Goal: Book appointment/travel/reservation

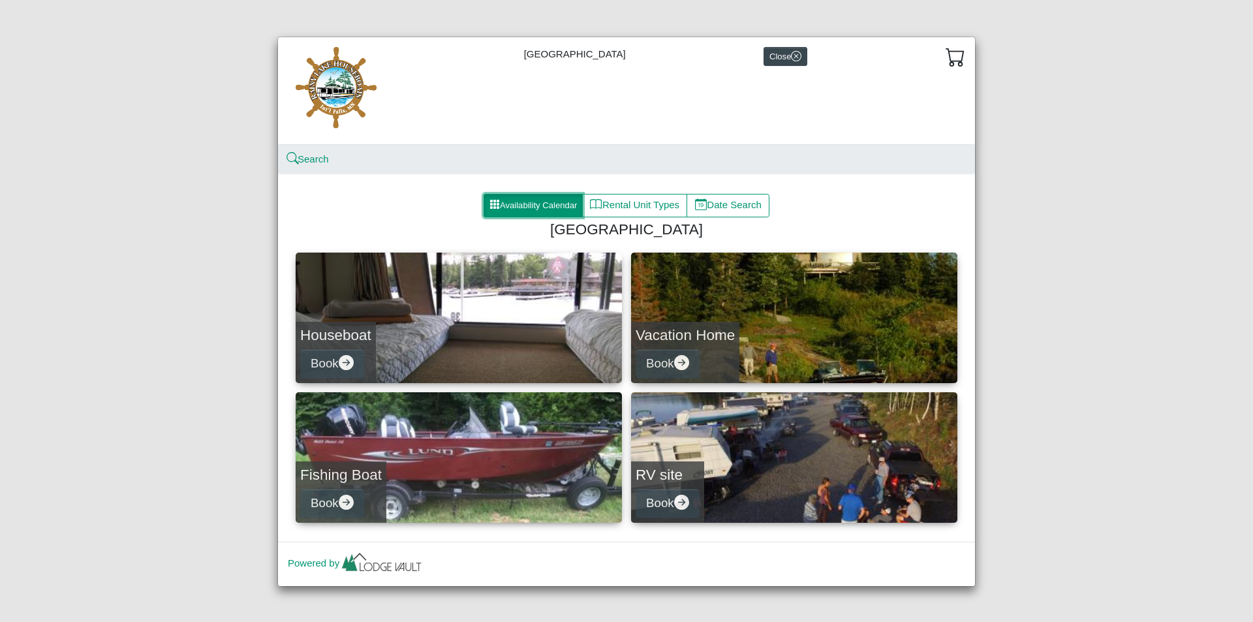
click at [537, 196] on button "Availability Calendar" at bounding box center [532, 205] width 99 height 23
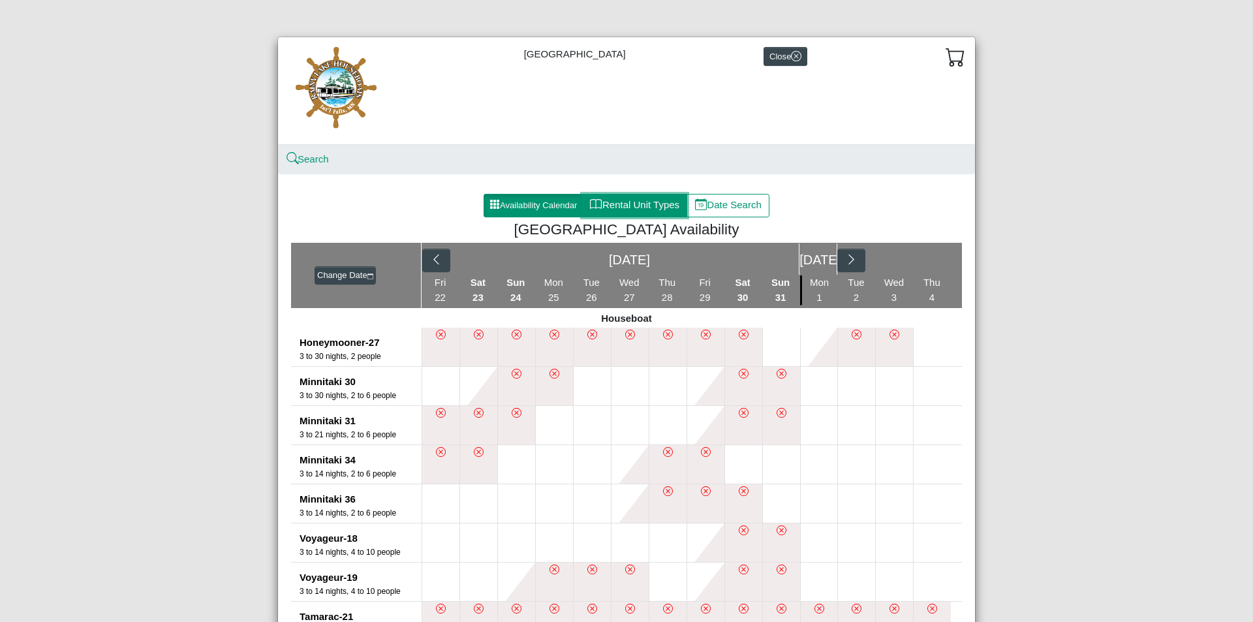
click at [662, 194] on button "Rental Unit Types" at bounding box center [634, 205] width 105 height 23
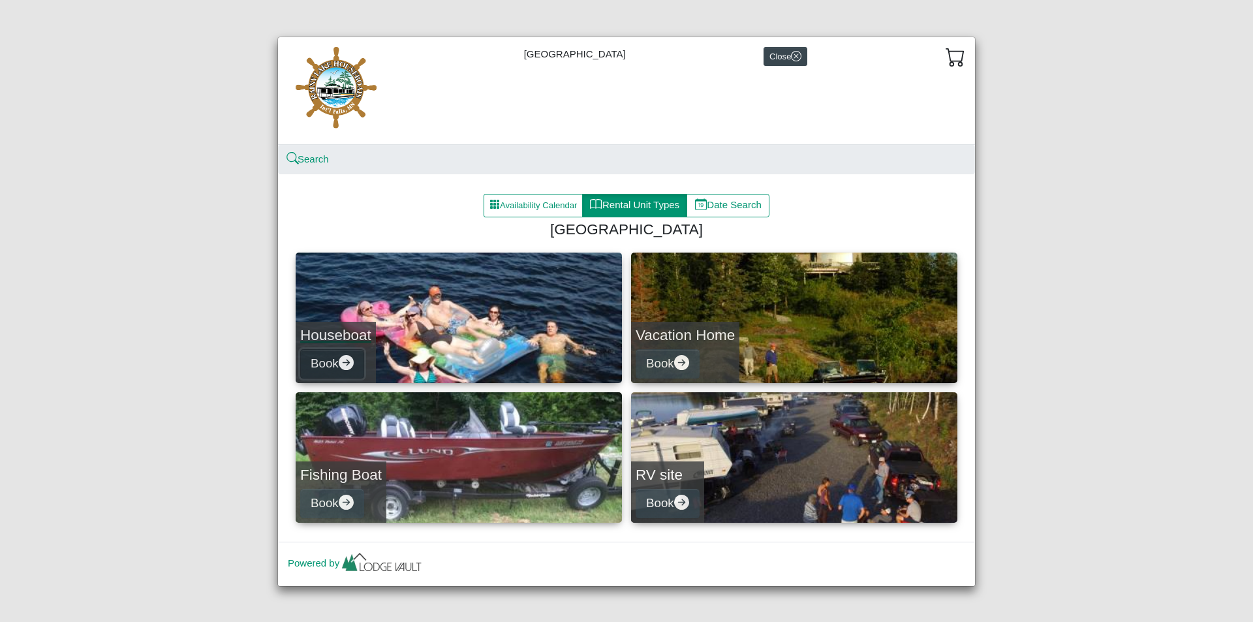
click at [349, 358] on icon "arrow right circle fill" at bounding box center [346, 362] width 15 height 15
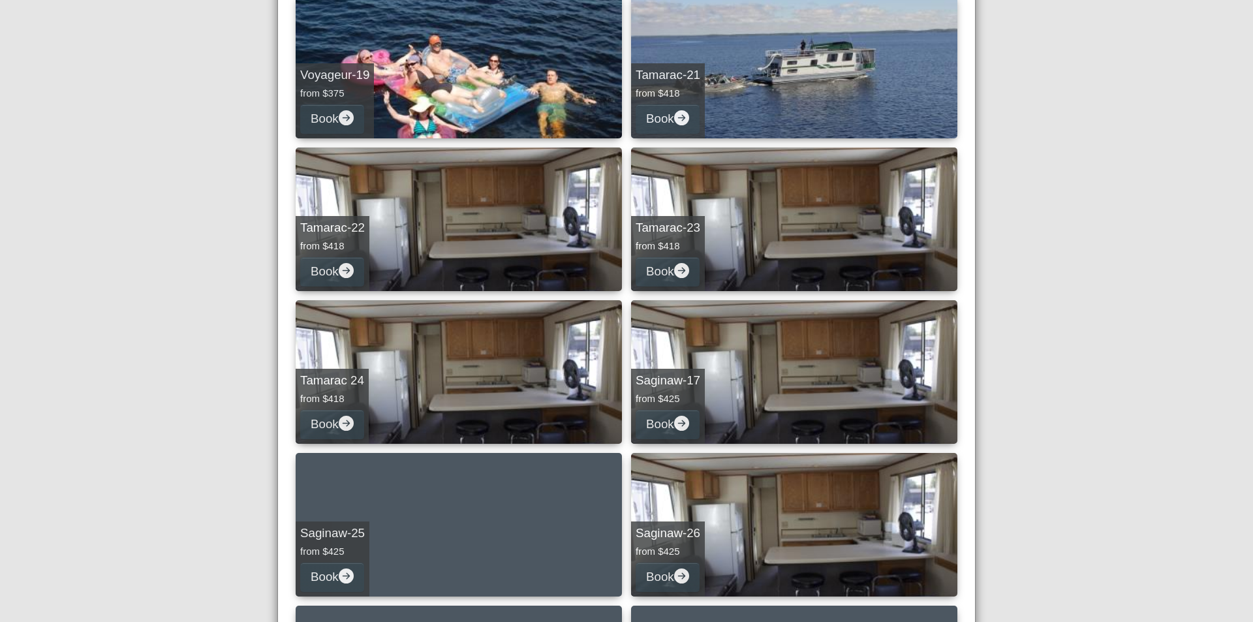
scroll to position [675, 0]
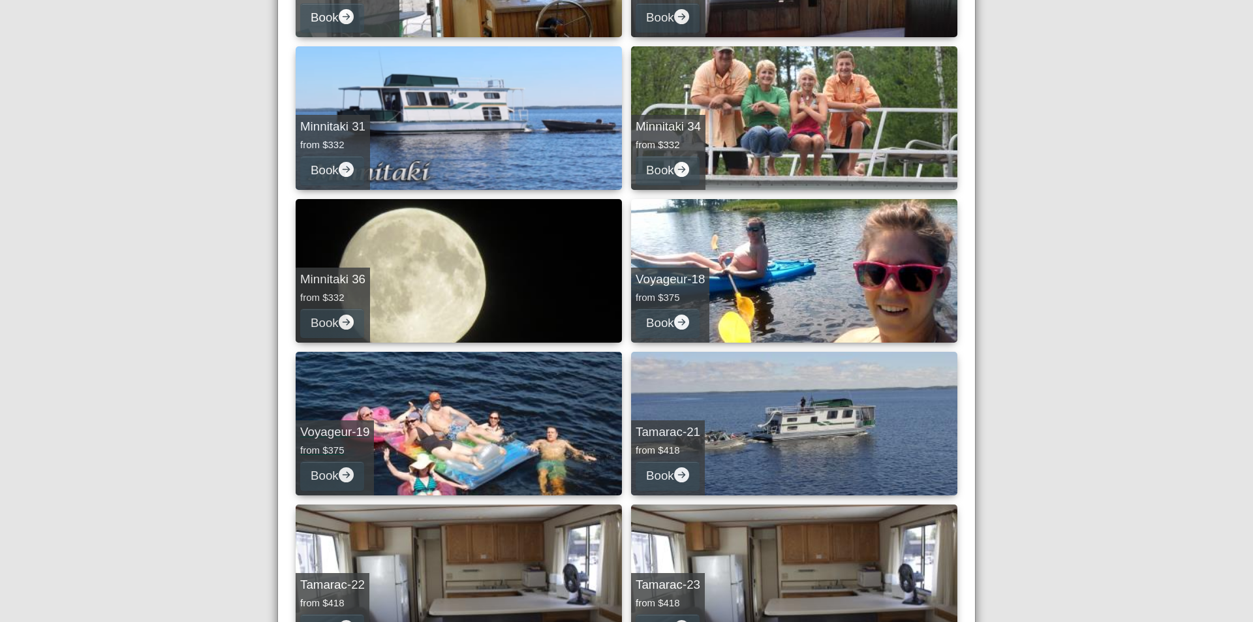
click at [446, 421] on link "Voyageur-19 from $375 Book" at bounding box center [459, 424] width 326 height 144
select select "*"
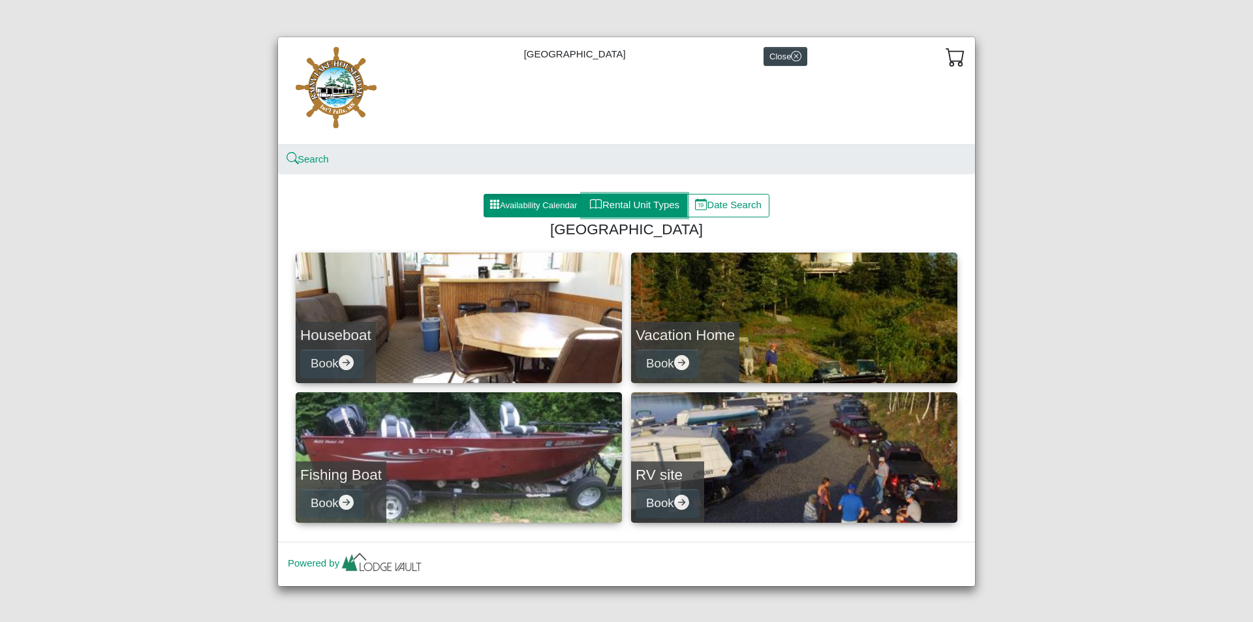
click at [638, 200] on button "Rental Unit Types" at bounding box center [634, 205] width 105 height 23
click at [689, 361] on button "Book" at bounding box center [667, 363] width 64 height 29
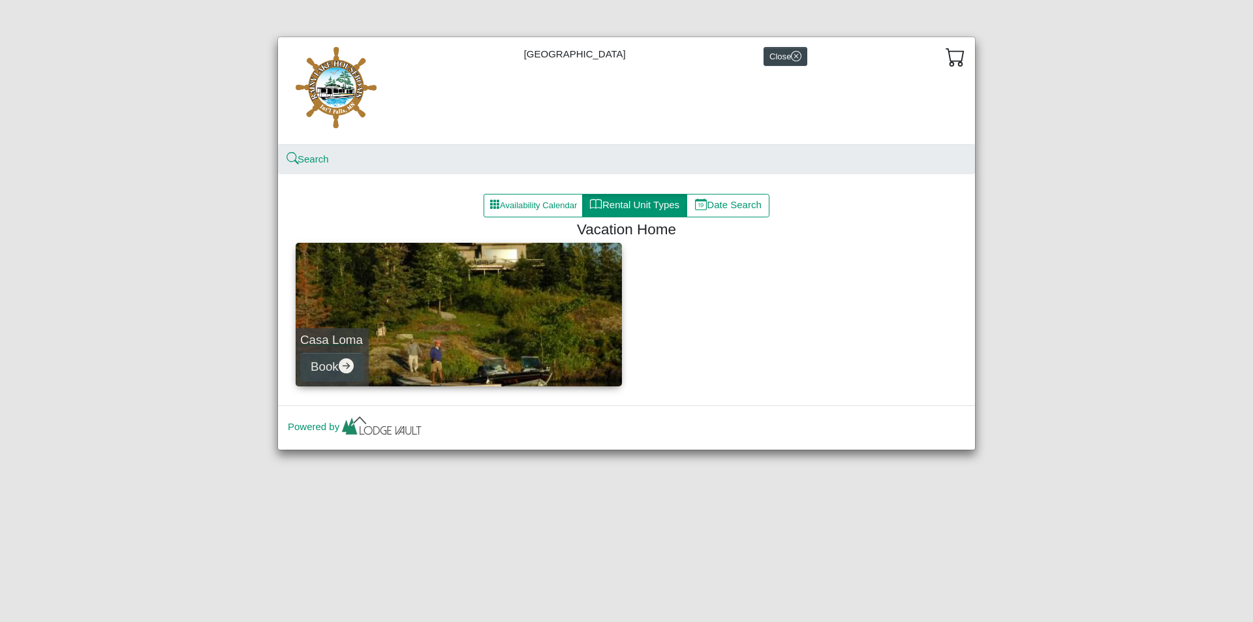
click at [479, 372] on link "Casa Loma Book" at bounding box center [459, 315] width 326 height 144
select select "*"
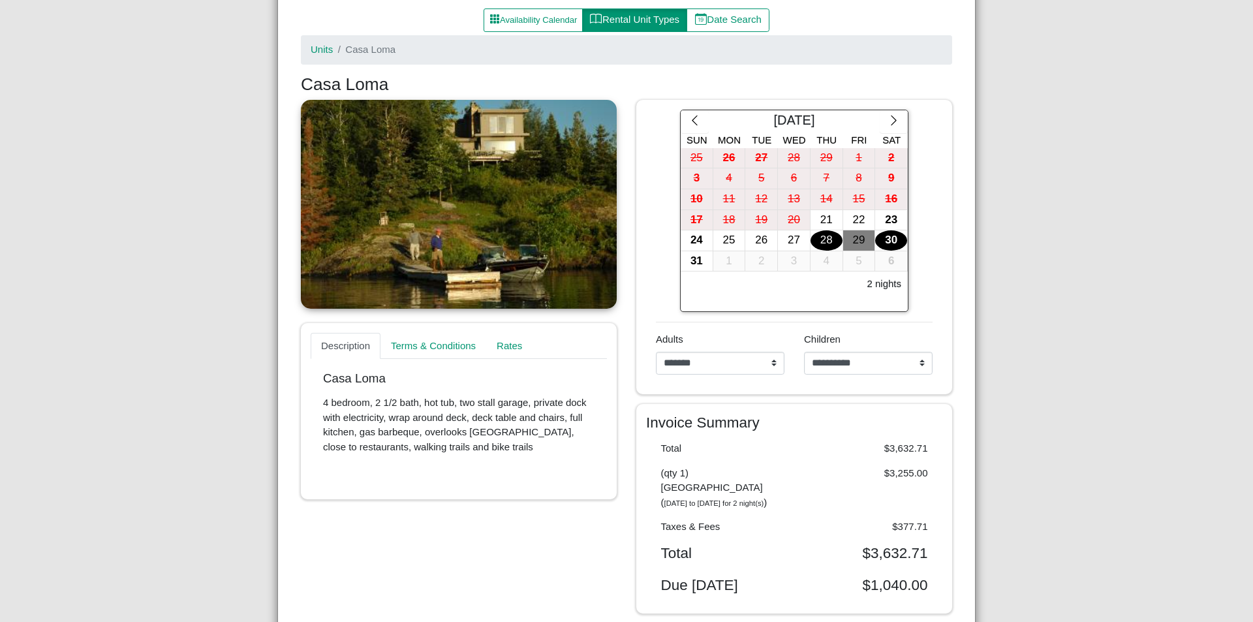
scroll to position [196, 0]
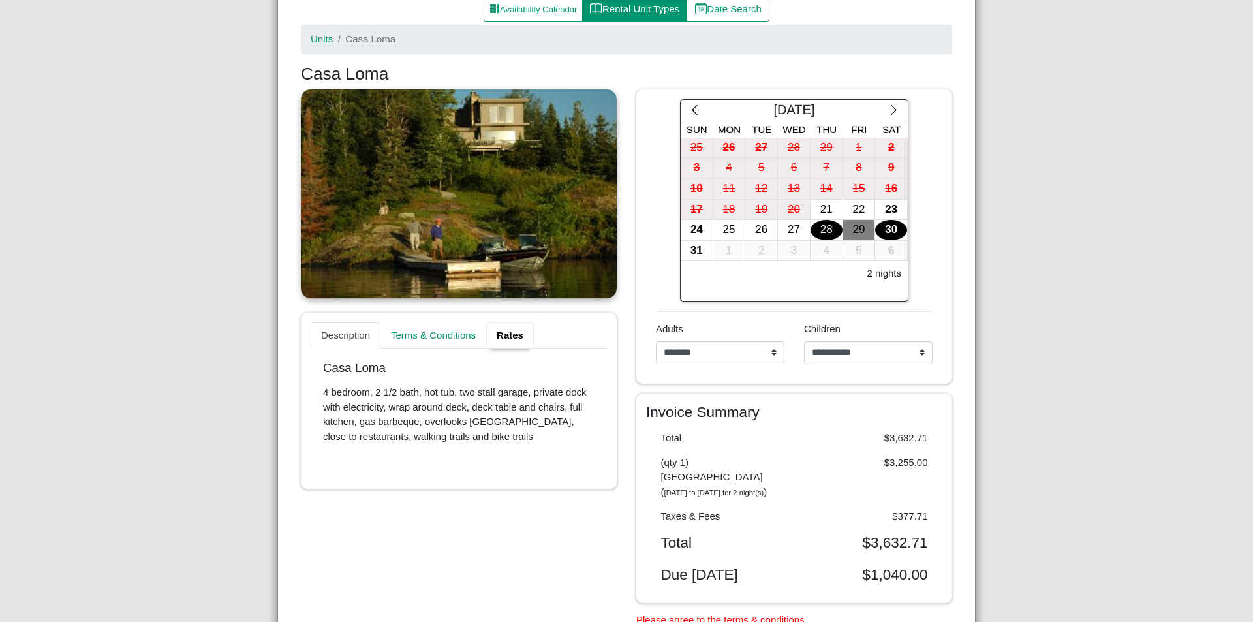
click at [519, 338] on link "Rates" at bounding box center [510, 335] width 48 height 26
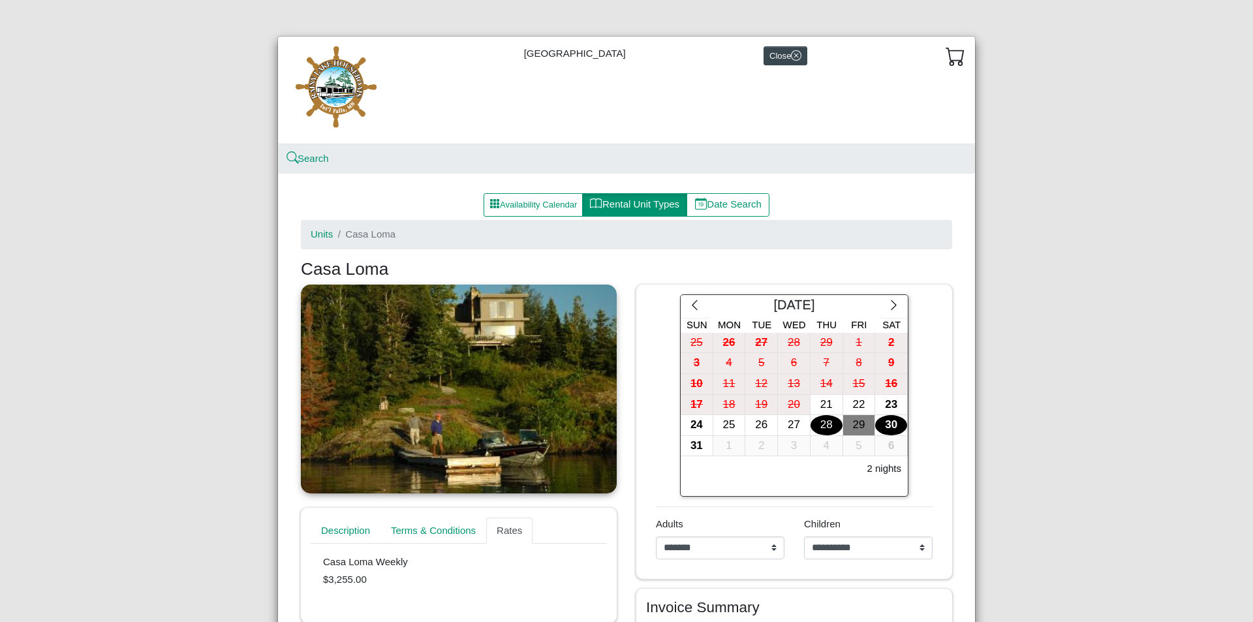
scroll to position [0, 0]
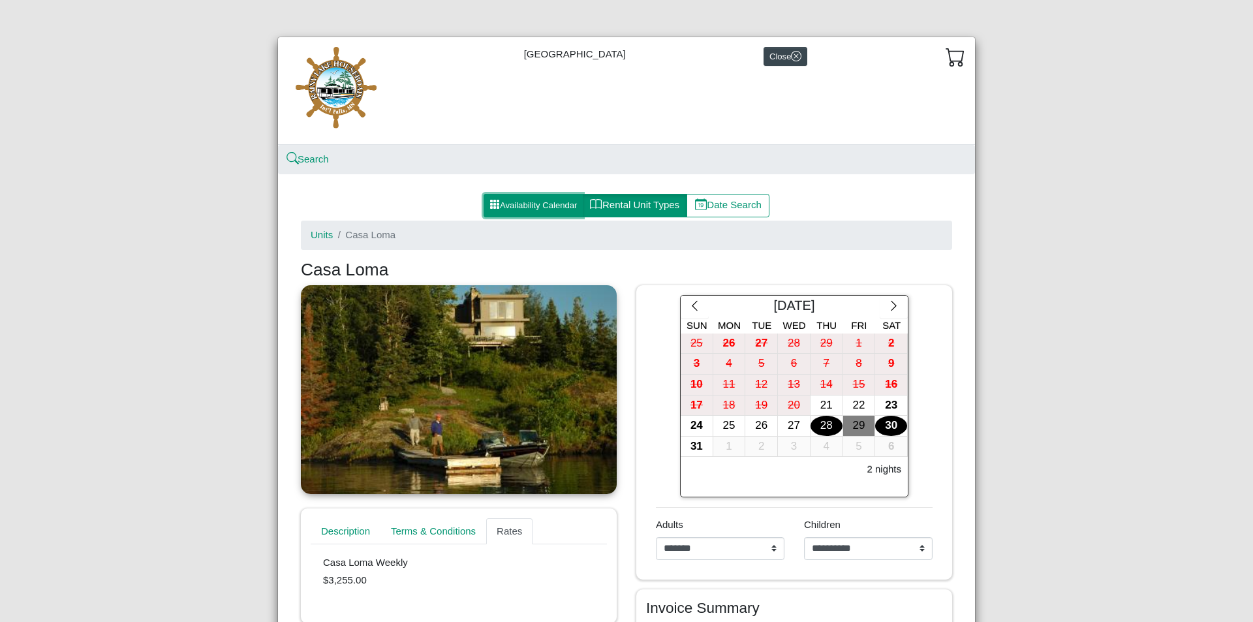
click at [519, 206] on button "Availability Calendar" at bounding box center [532, 205] width 99 height 23
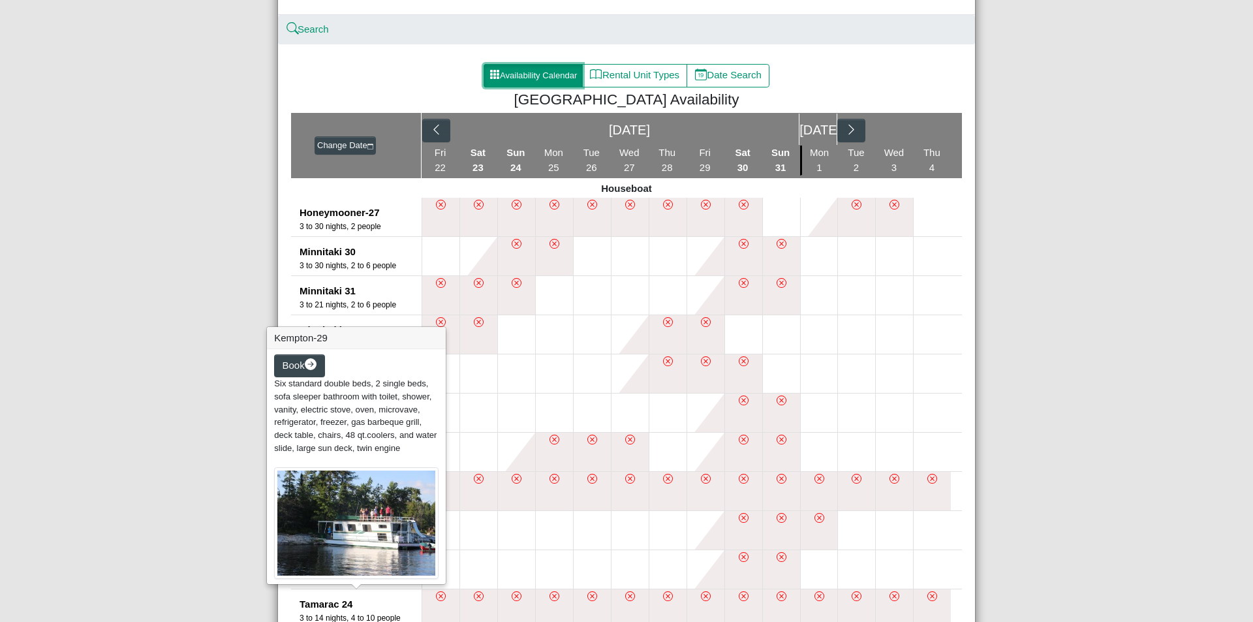
scroll to position [195, 0]
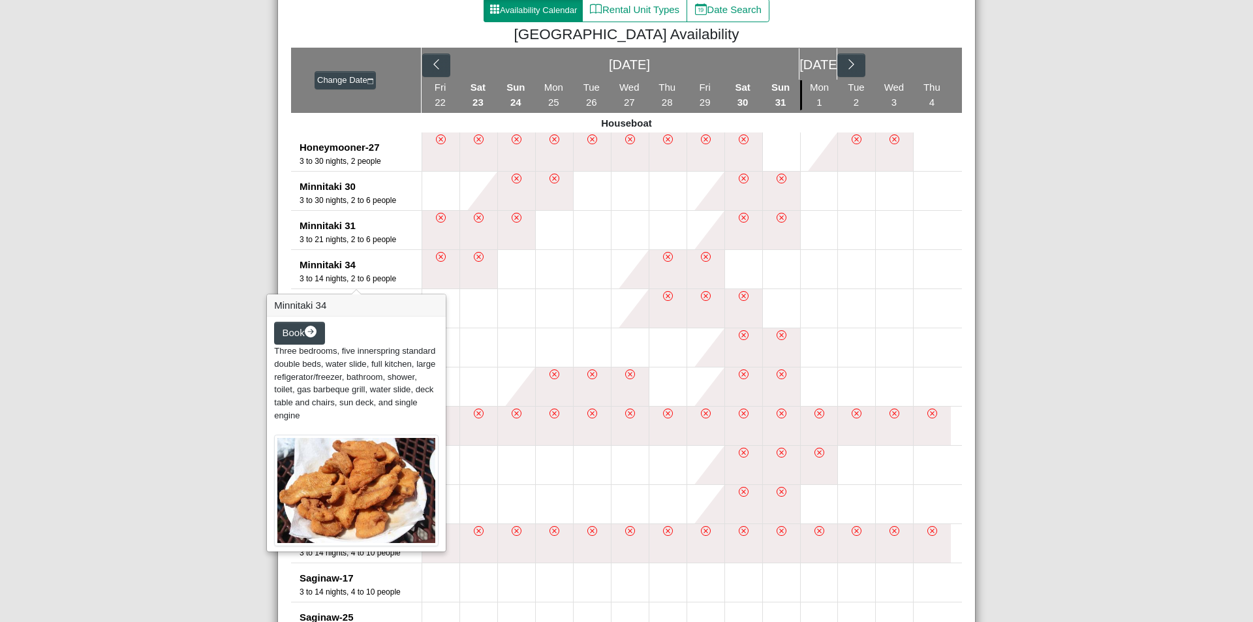
click at [351, 267] on div "Minnitaki 34" at bounding box center [360, 265] width 122 height 15
click at [311, 331] on icon "arrow right circle fill" at bounding box center [311, 332] width 12 height 12
click at [332, 264] on div "Minnitaki 34" at bounding box center [360, 265] width 122 height 15
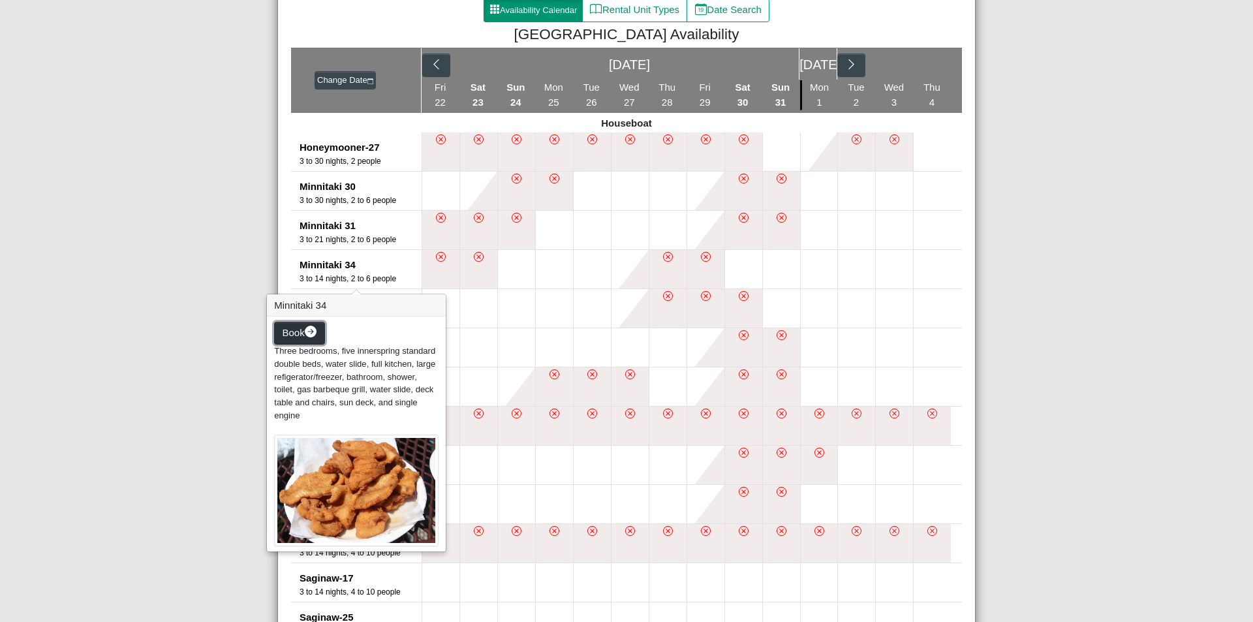
click at [299, 332] on span "Book" at bounding box center [293, 332] width 22 height 11
select select "*"
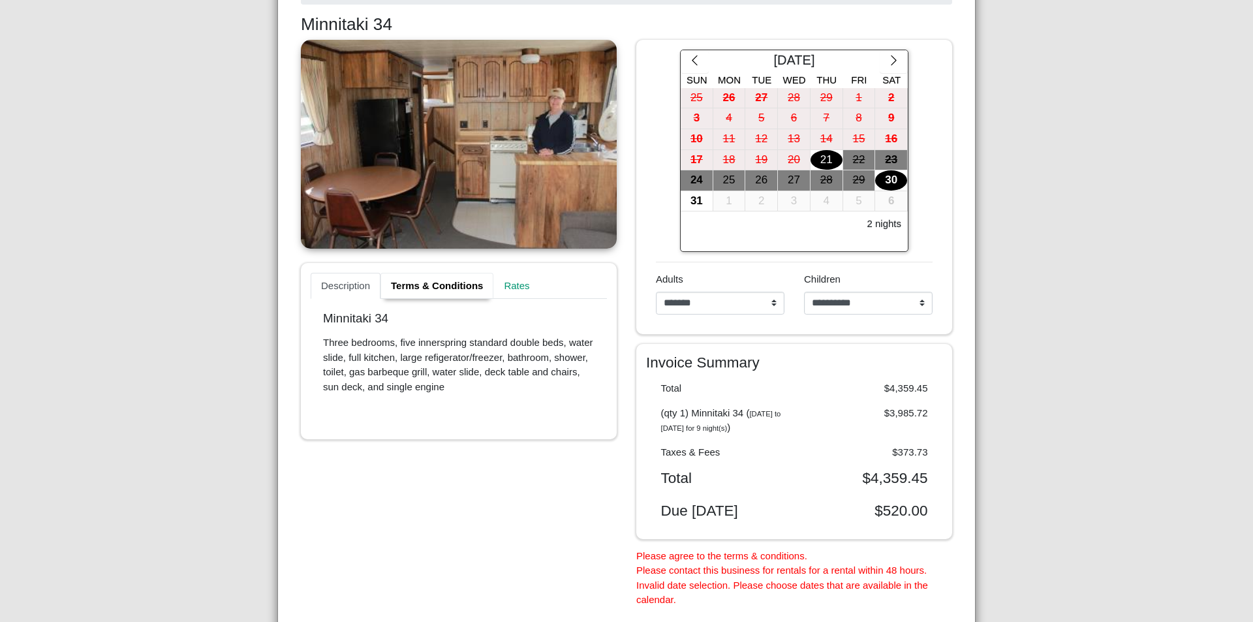
scroll to position [260, 0]
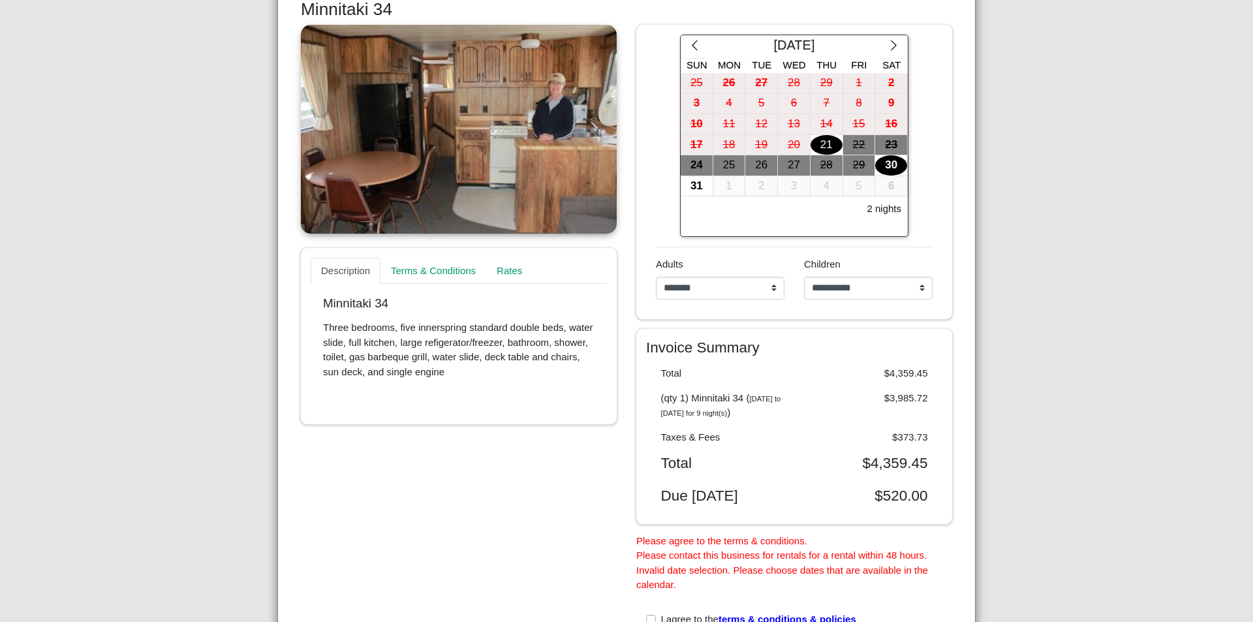
click at [887, 155] on div "30" at bounding box center [891, 165] width 32 height 20
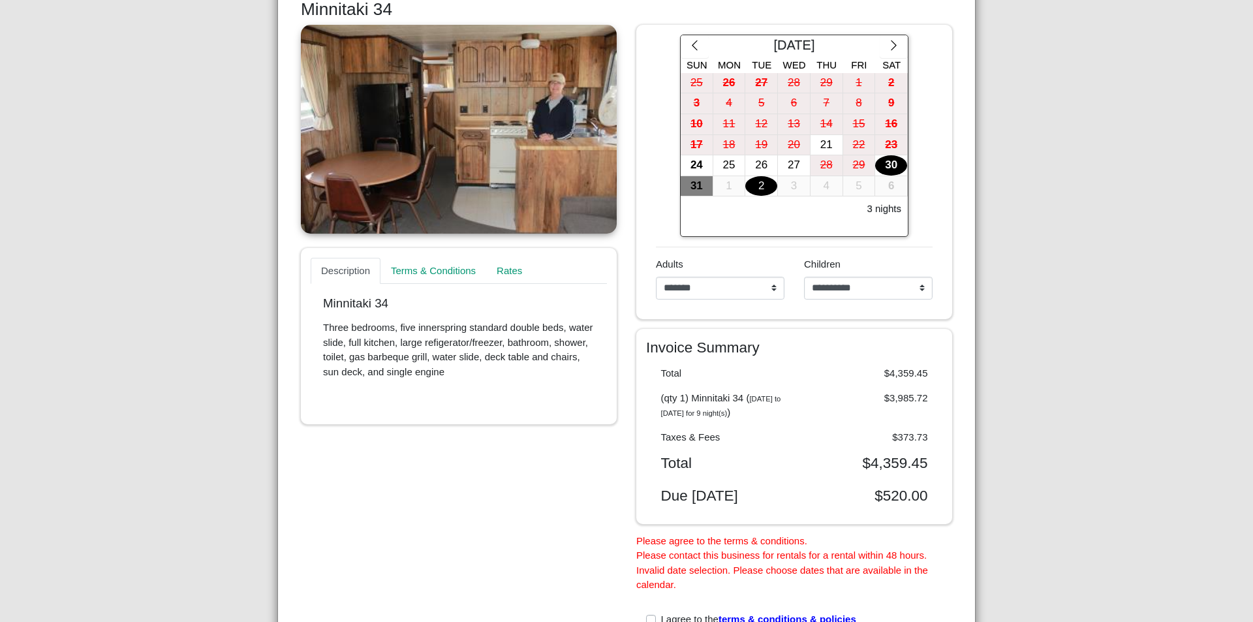
click at [770, 185] on div "2" at bounding box center [761, 186] width 32 height 20
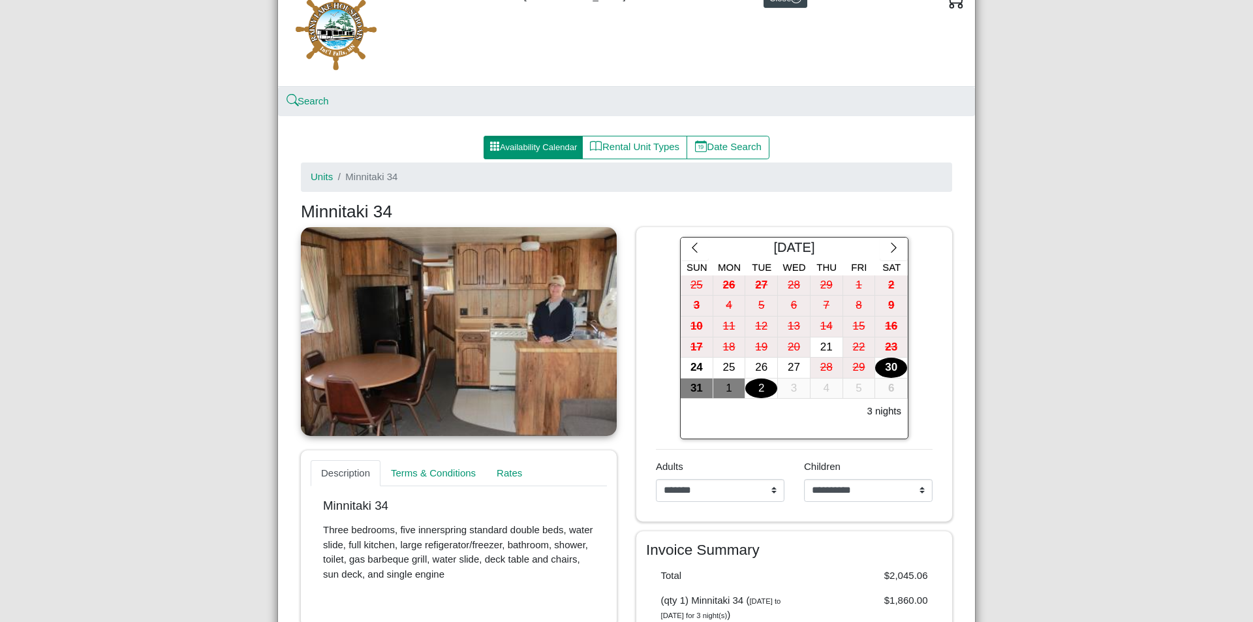
scroll to position [48, 0]
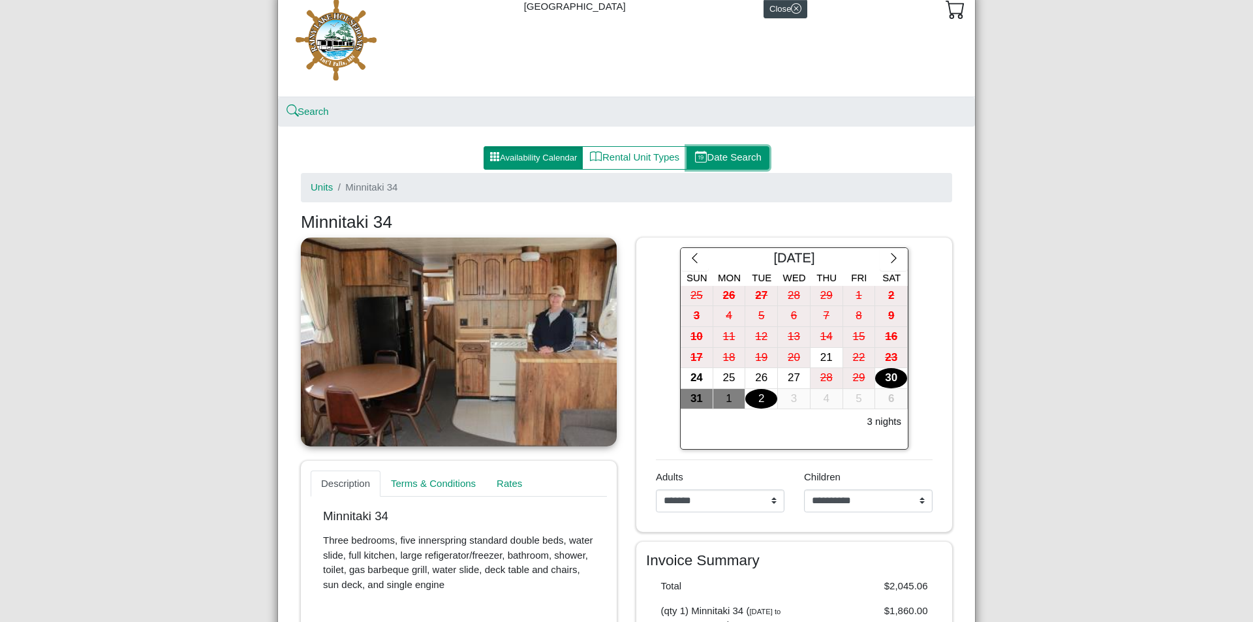
click at [699, 149] on button "Date Search" at bounding box center [727, 157] width 83 height 23
select select "*"
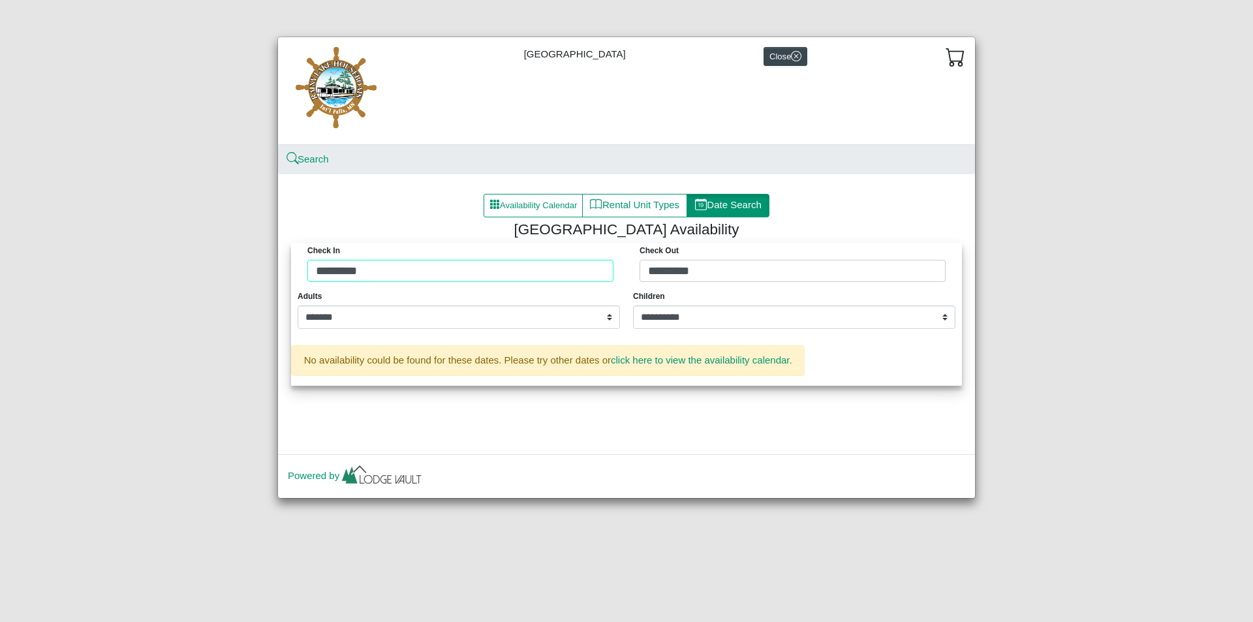
click at [421, 272] on div "Check in ********* Check Out *********" at bounding box center [626, 266] width 664 height 46
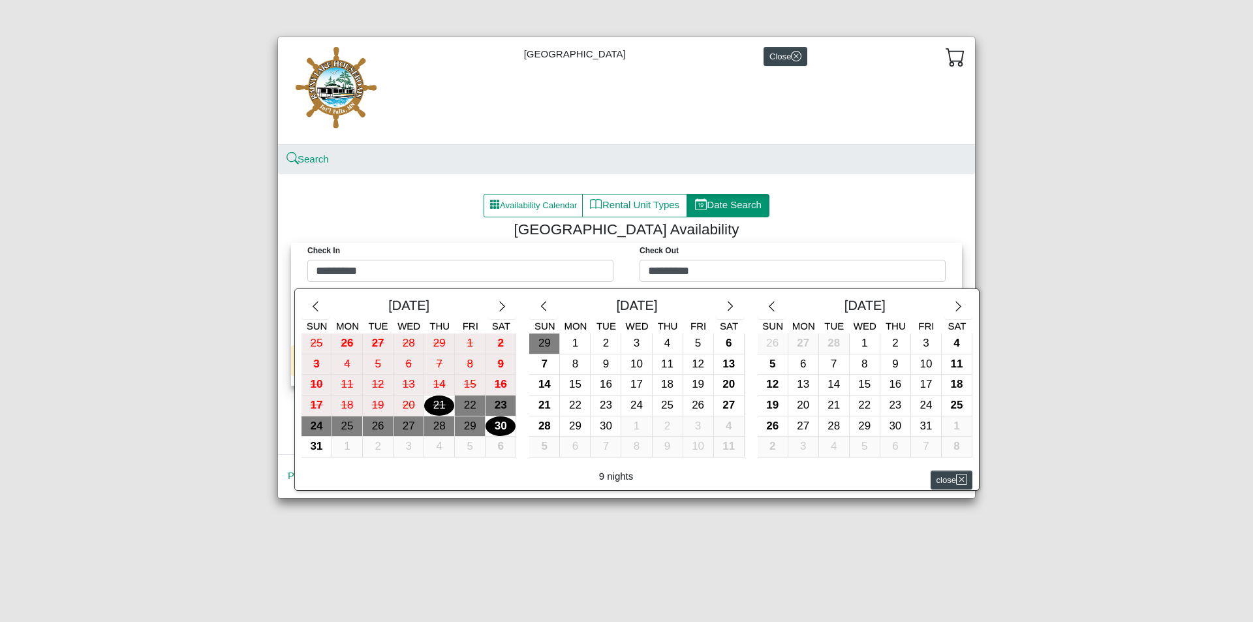
click at [508, 427] on div "30" at bounding box center [500, 426] width 30 height 20
type input "*********"
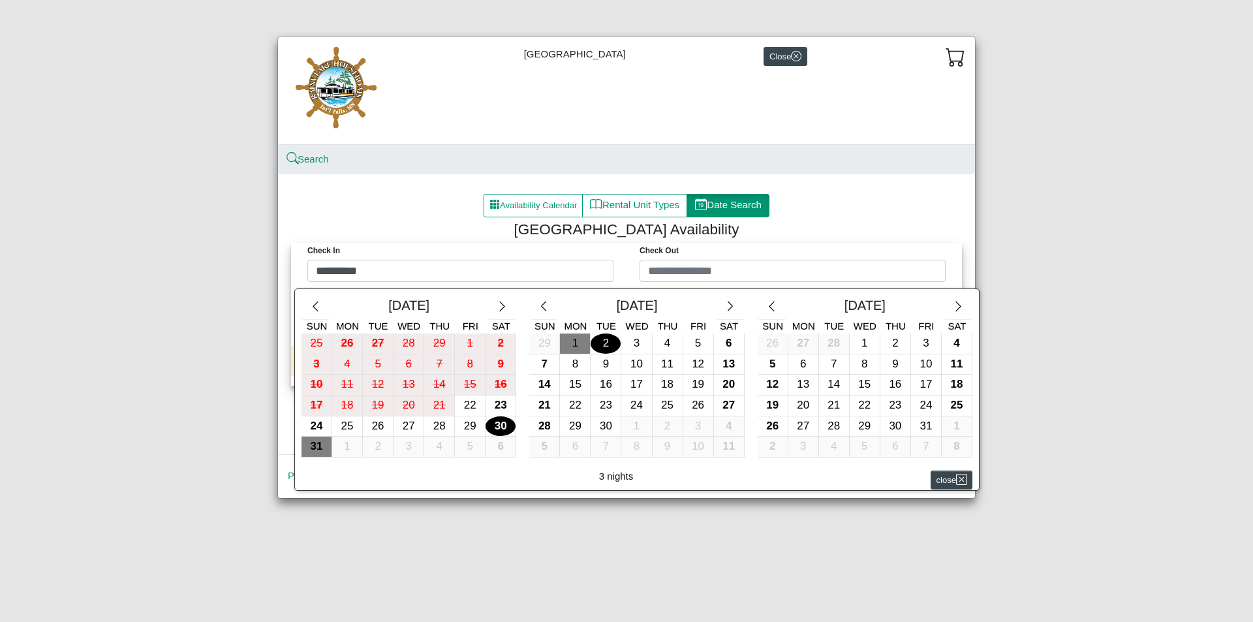
click at [610, 341] on div "2" at bounding box center [605, 343] width 30 height 20
type input "********"
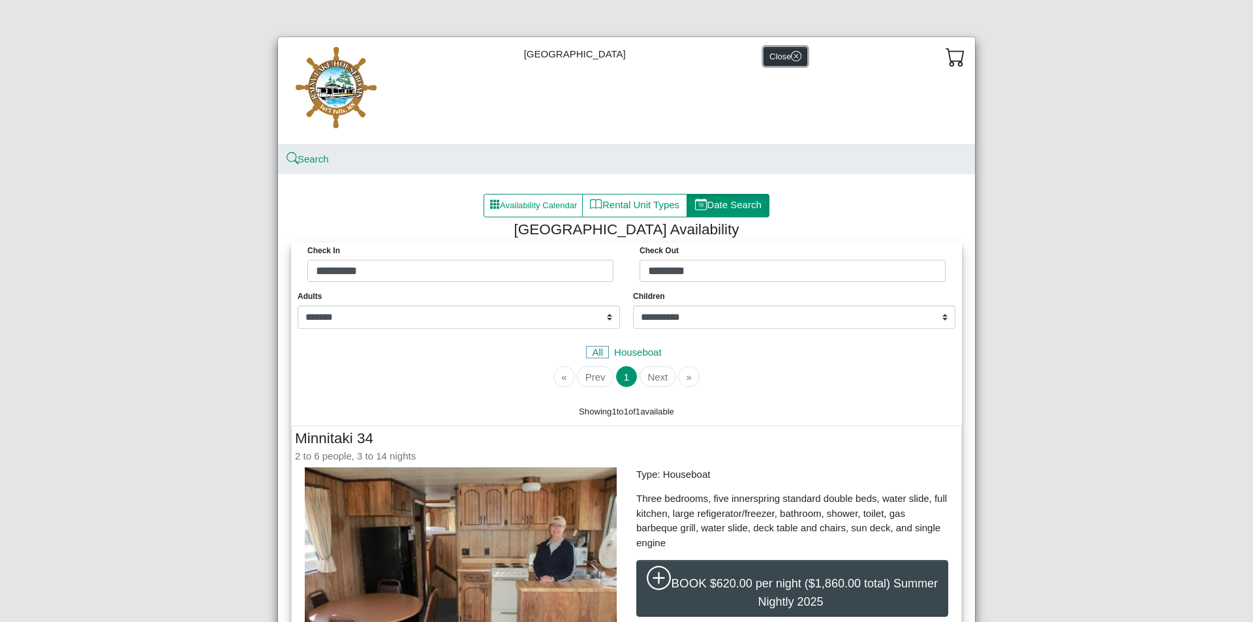
click at [772, 58] on button "Close" at bounding box center [785, 56] width 44 height 19
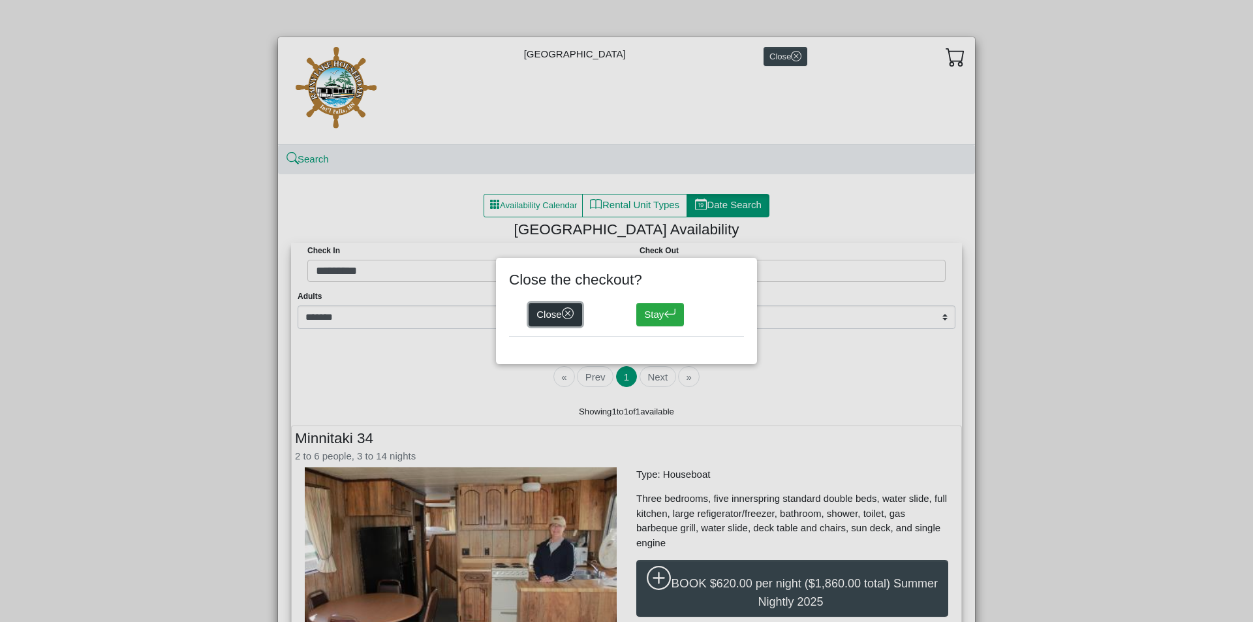
click at [552, 321] on button "Close" at bounding box center [554, 314] width 53 height 23
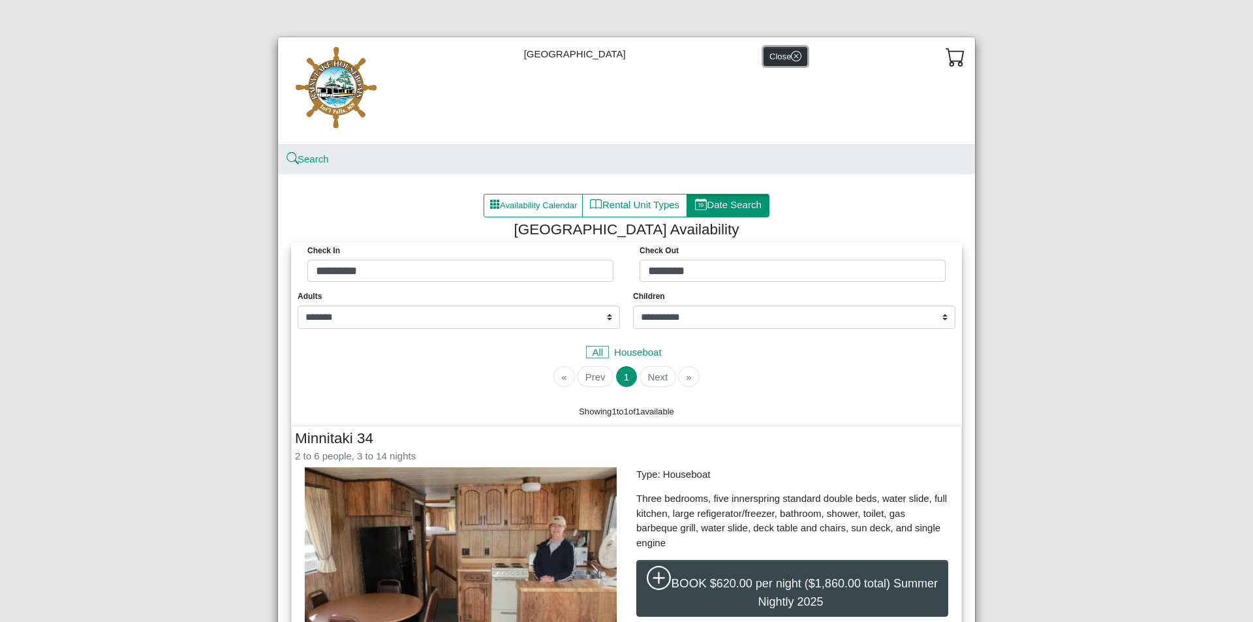
click at [769, 59] on button "Close" at bounding box center [785, 56] width 44 height 19
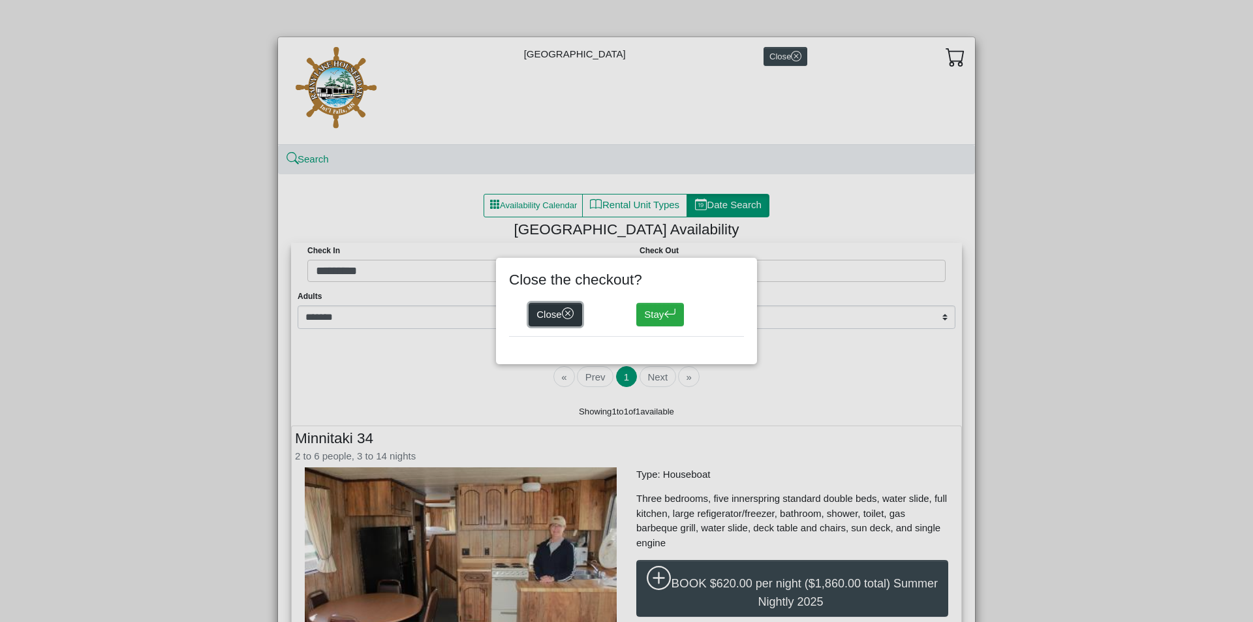
click at [560, 318] on button "Close" at bounding box center [554, 314] width 53 height 23
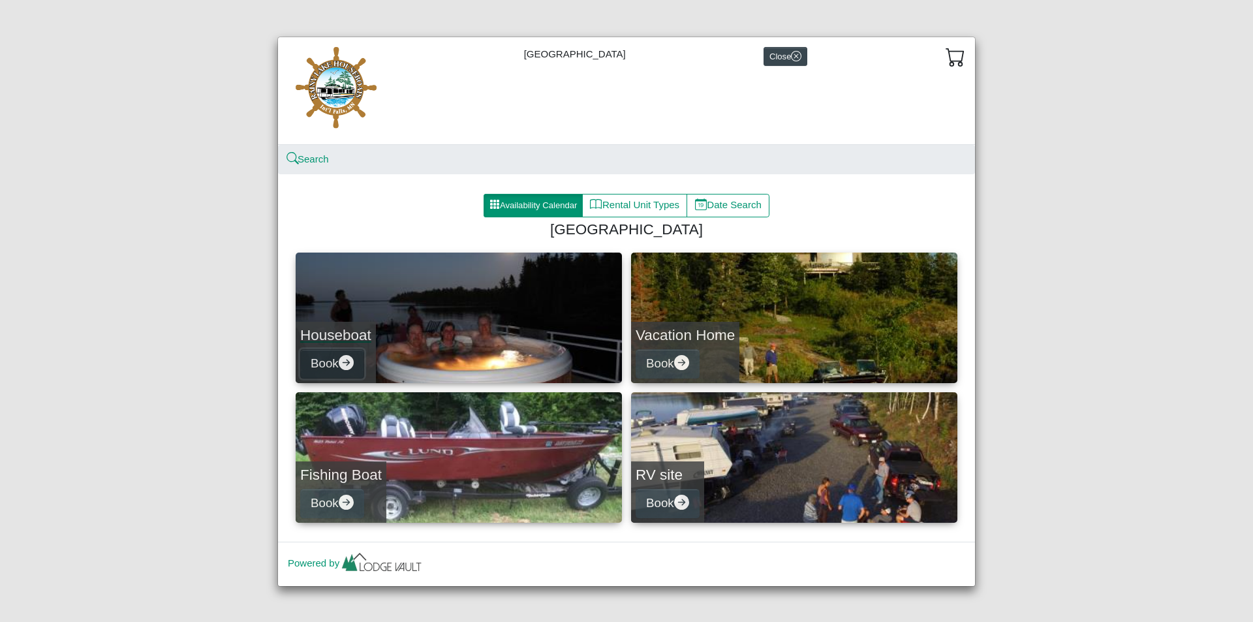
click at [348, 356] on icon "arrow right circle fill" at bounding box center [346, 362] width 15 height 15
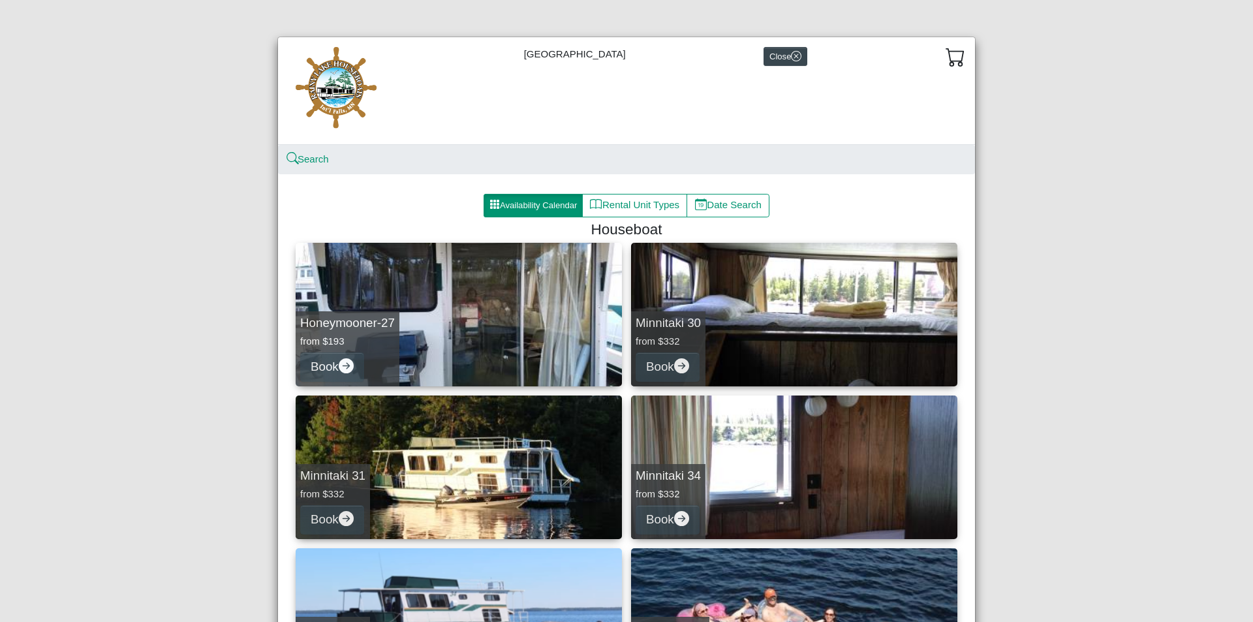
click at [322, 166] on li "Search" at bounding box center [308, 159] width 41 height 15
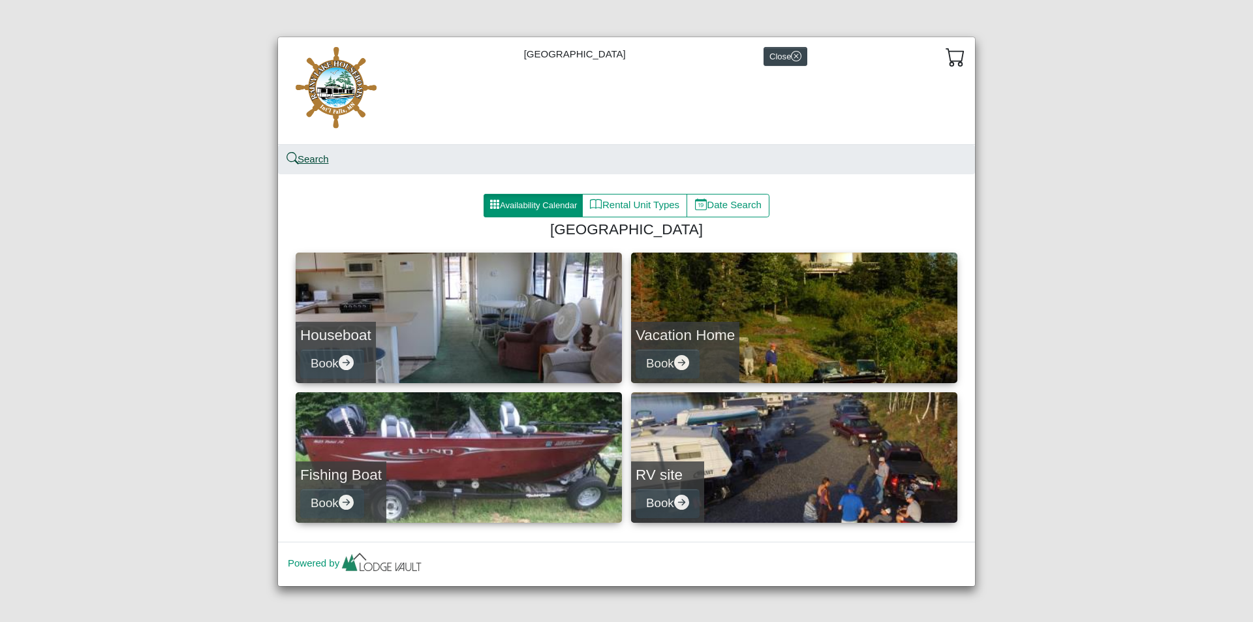
click at [320, 164] on link "Search" at bounding box center [308, 158] width 41 height 11
click at [552, 213] on button "Availability Calendar" at bounding box center [532, 205] width 99 height 23
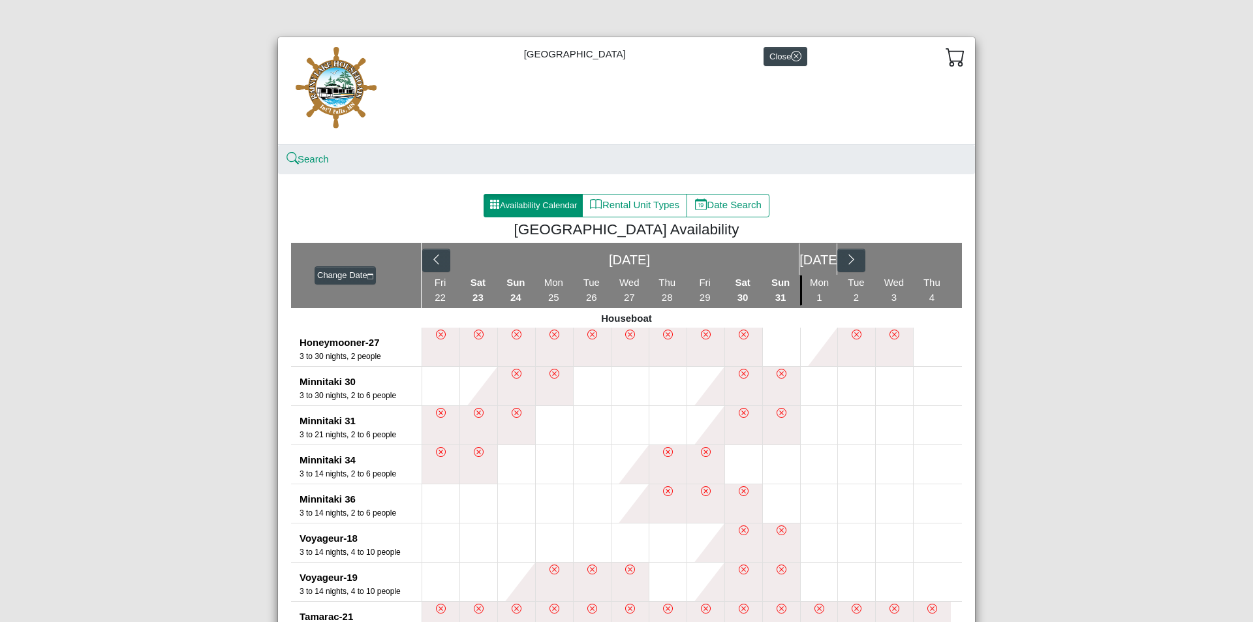
click at [742, 221] on h4 "[GEOGRAPHIC_DATA] Availability" at bounding box center [626, 230] width 651 height 18
click at [746, 208] on button "Date Search" at bounding box center [727, 205] width 83 height 23
select select "*"
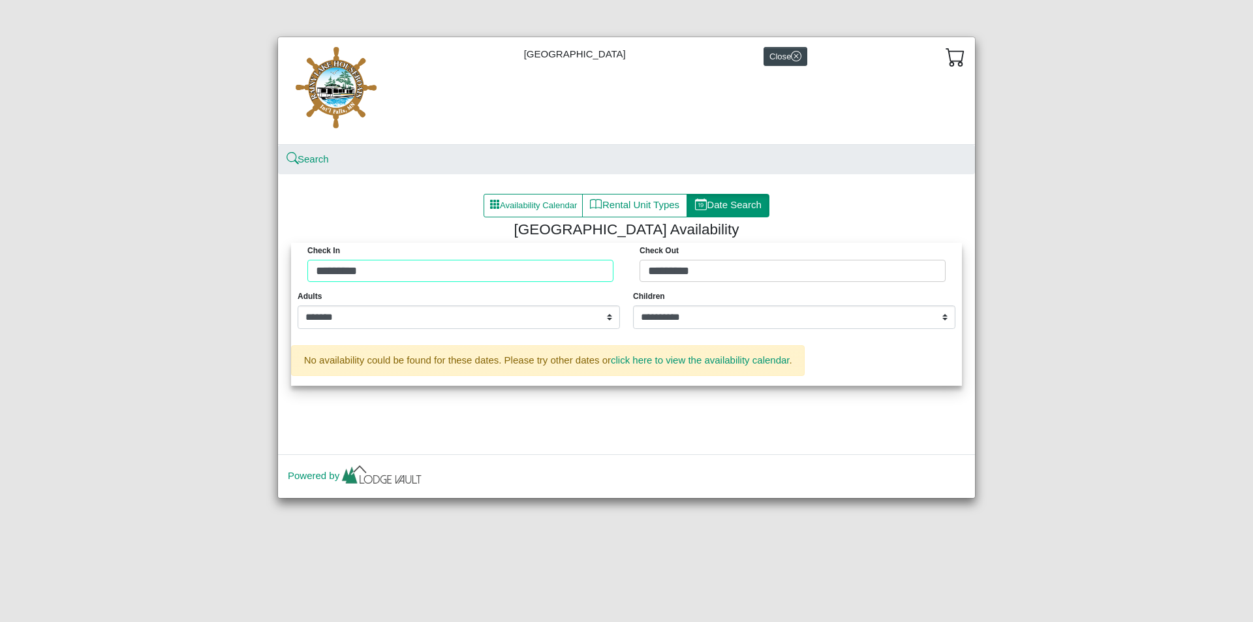
click at [506, 279] on div "Check in ********* Check Out *********" at bounding box center [626, 266] width 664 height 46
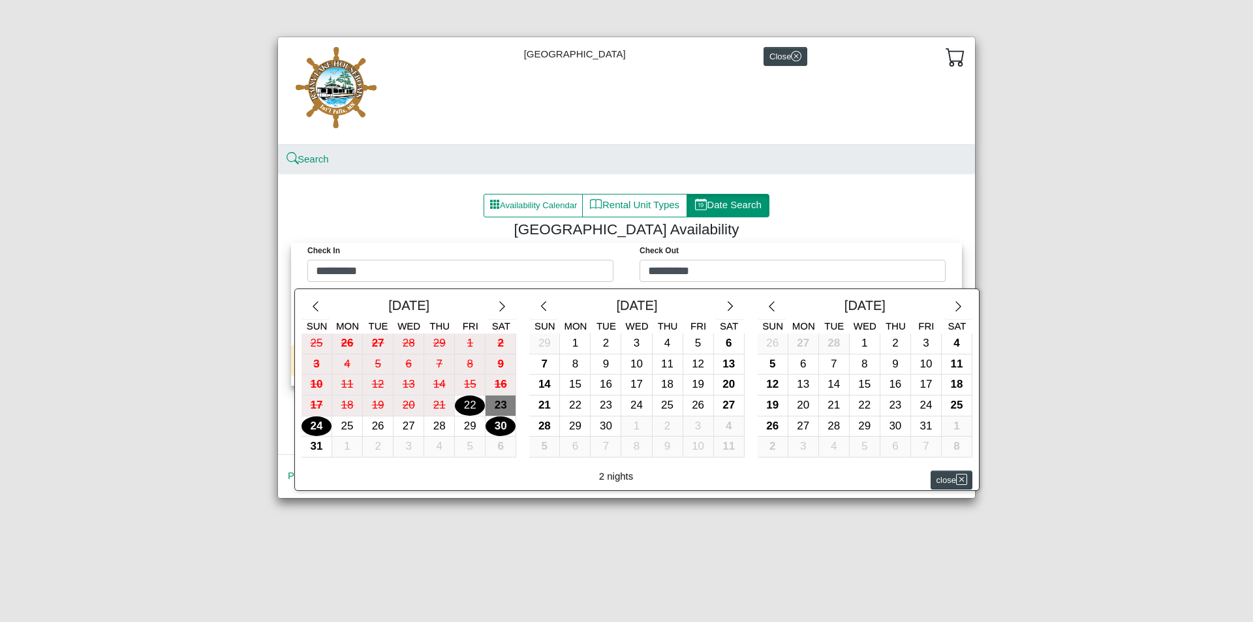
click at [499, 429] on div "30" at bounding box center [500, 426] width 30 height 20
type input "*********"
click at [613, 348] on div "2" at bounding box center [605, 343] width 30 height 20
type input "********"
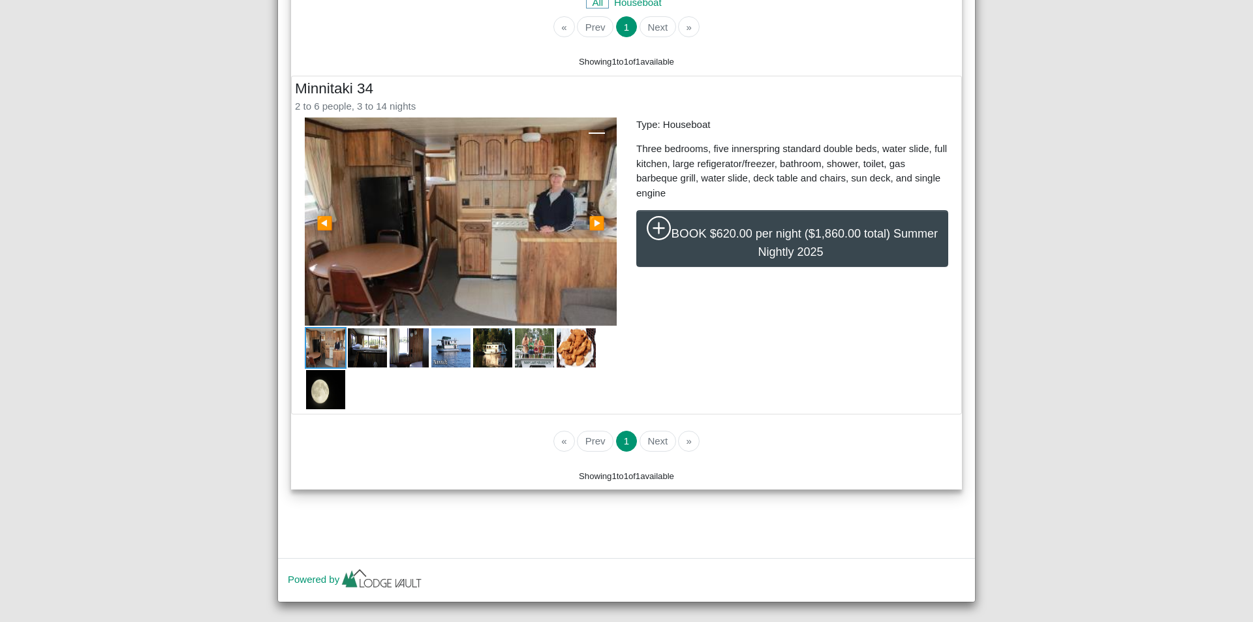
scroll to position [367, 0]
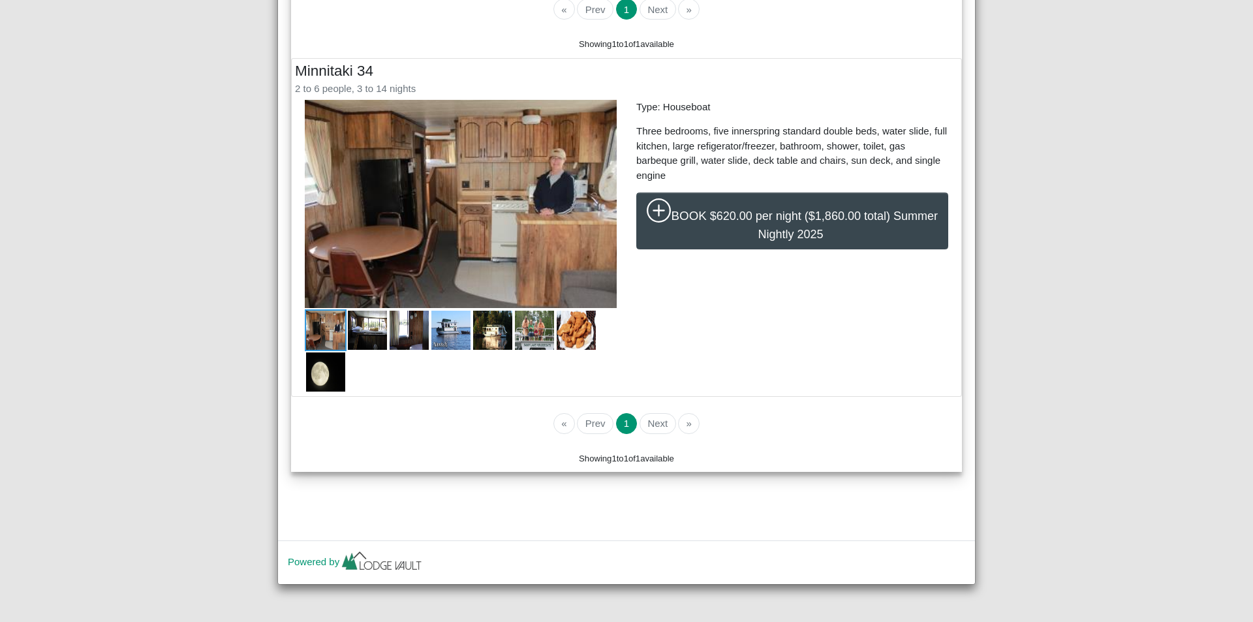
click at [655, 420] on li "Next" at bounding box center [656, 423] width 38 height 21
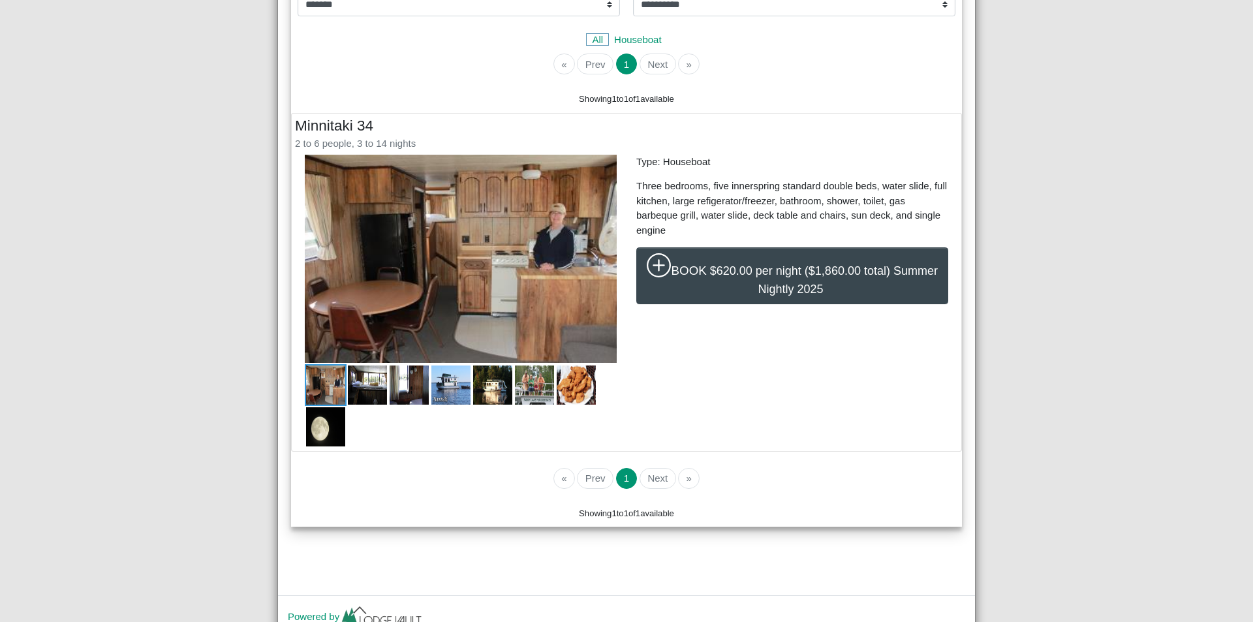
scroll to position [237, 0]
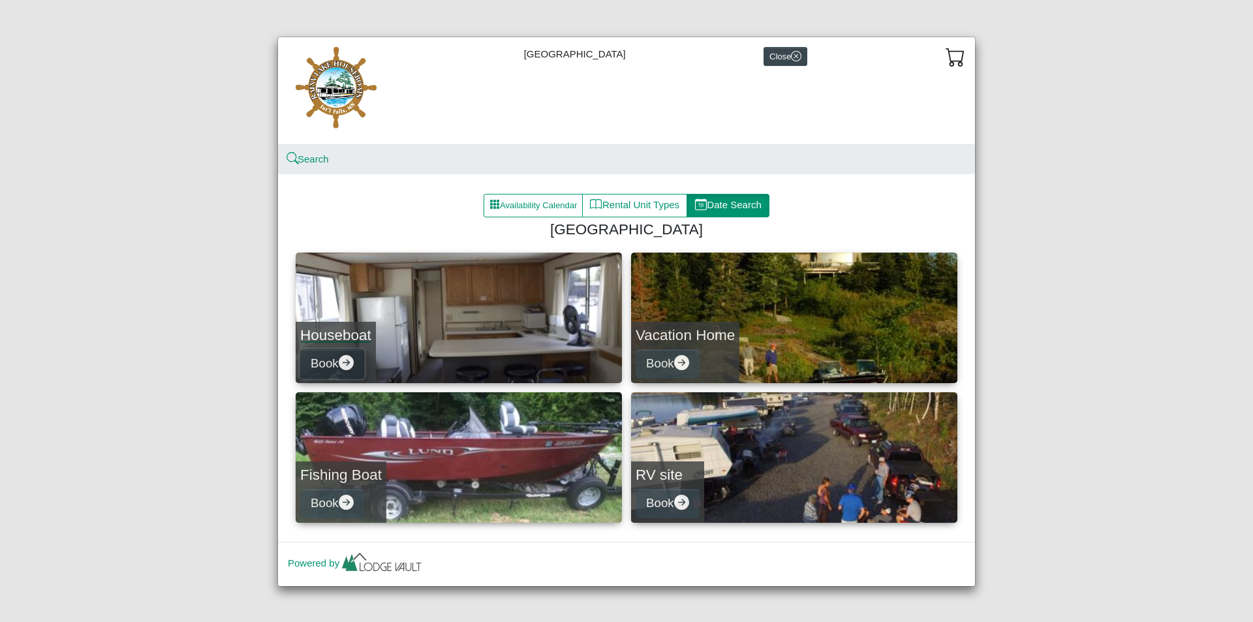
click at [354, 361] on button "Book" at bounding box center [332, 363] width 64 height 29
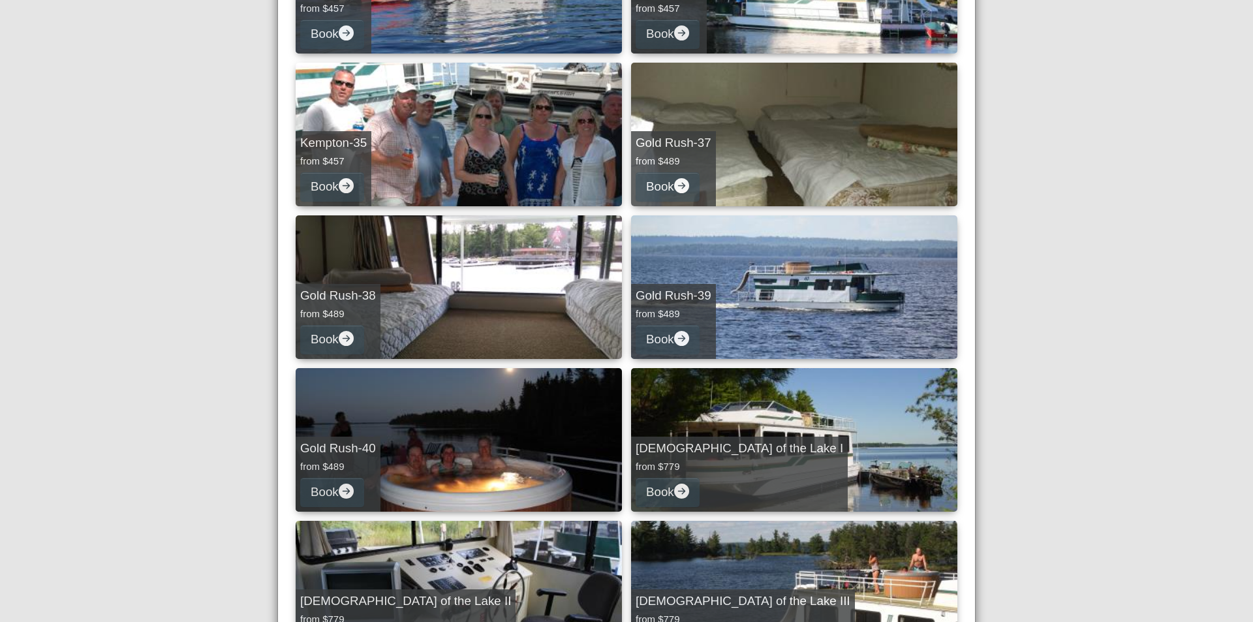
scroll to position [1566, 0]
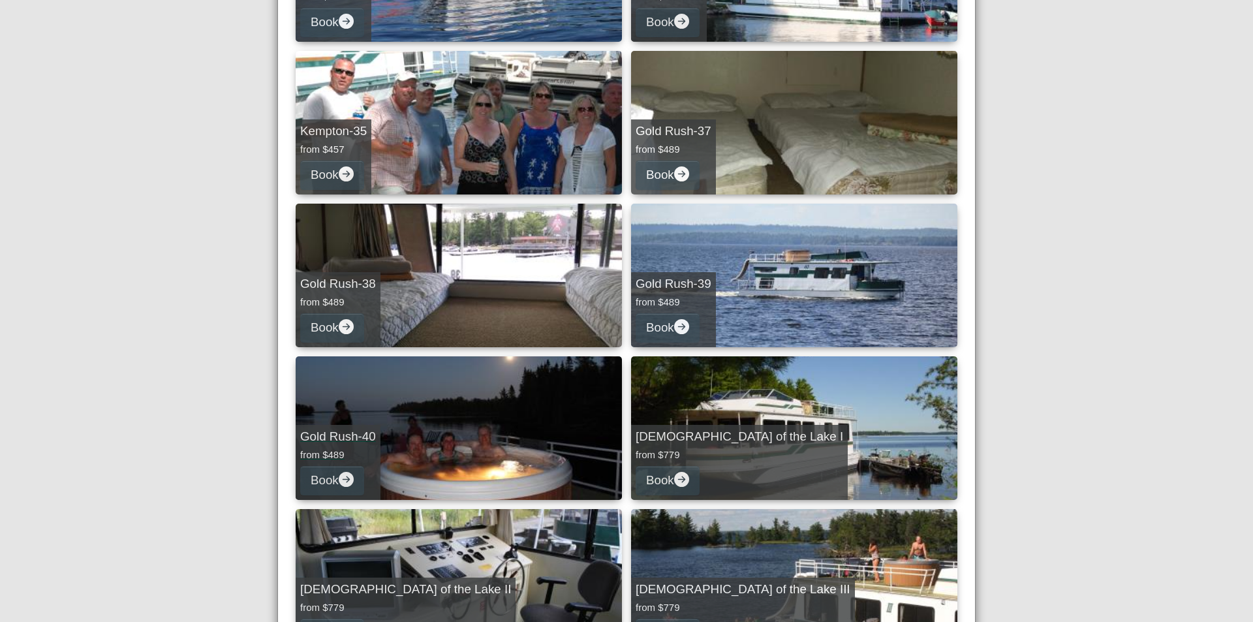
click at [326, 436] on h5 "Gold Rush-40" at bounding box center [338, 436] width 76 height 15
select select "*"
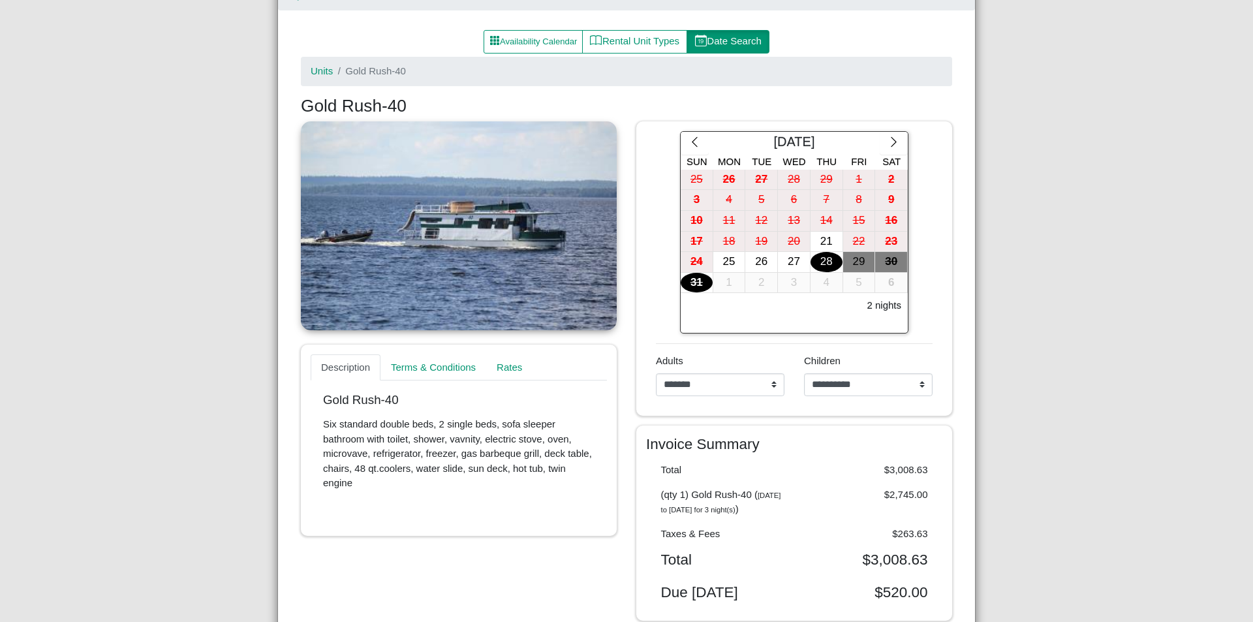
scroll to position [222, 0]
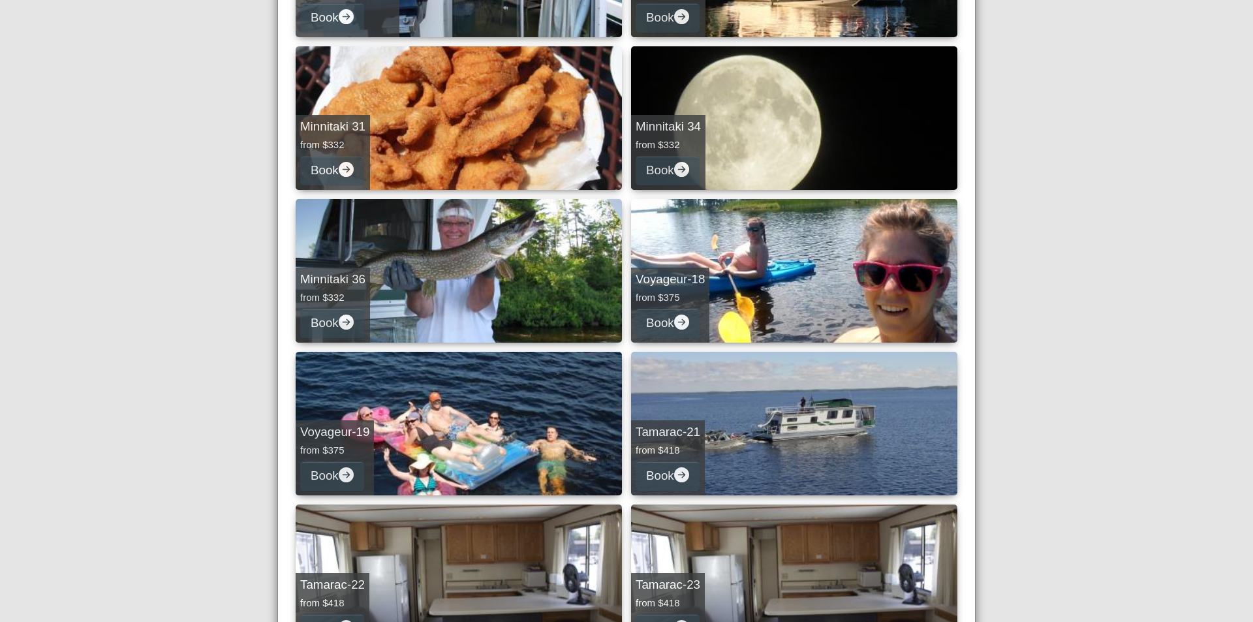
scroll to position [284, 0]
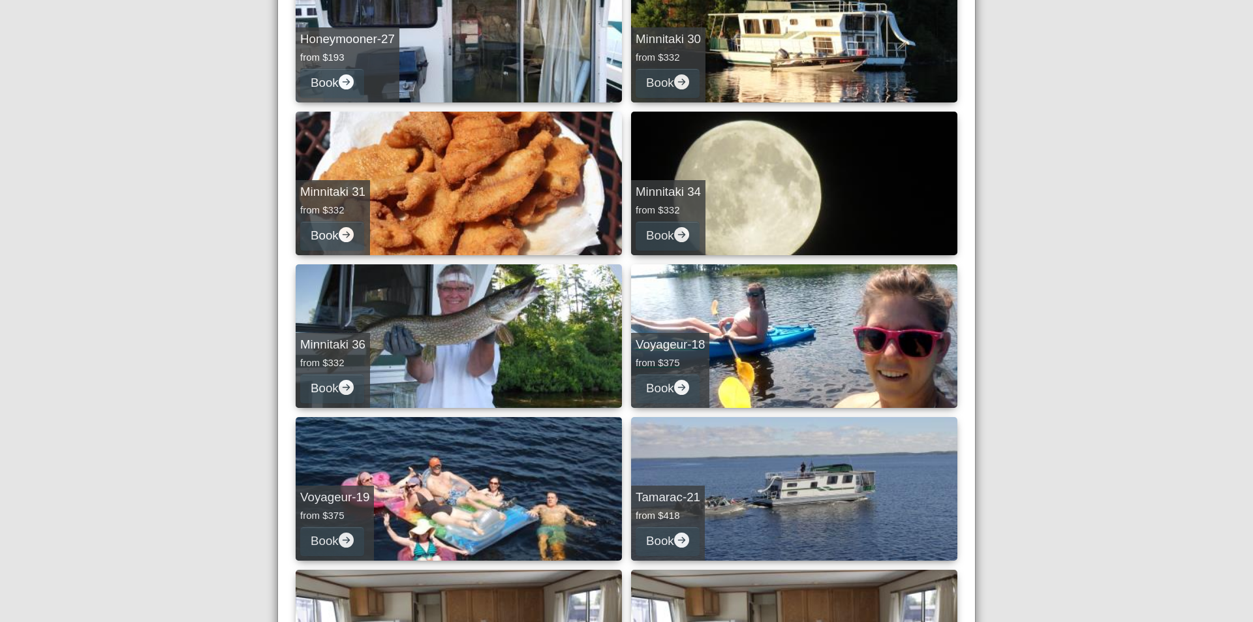
click at [680, 356] on div "Voyageur-18 from $375 Book" at bounding box center [670, 370] width 78 height 75
select select "*"
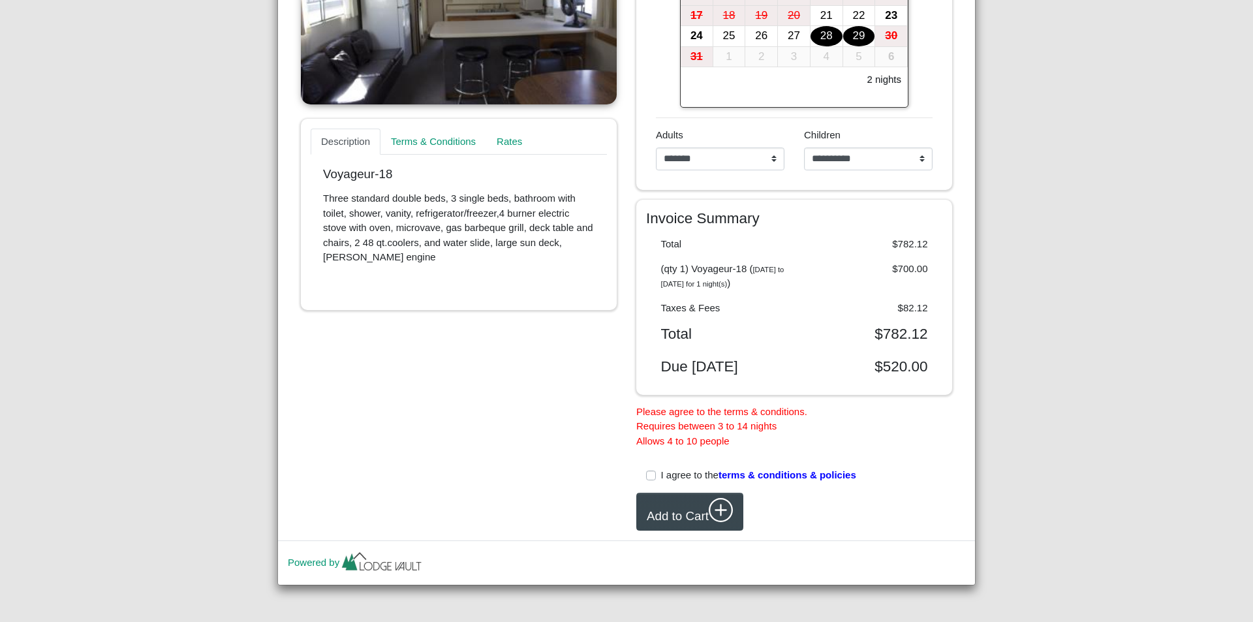
scroll to position [403, 0]
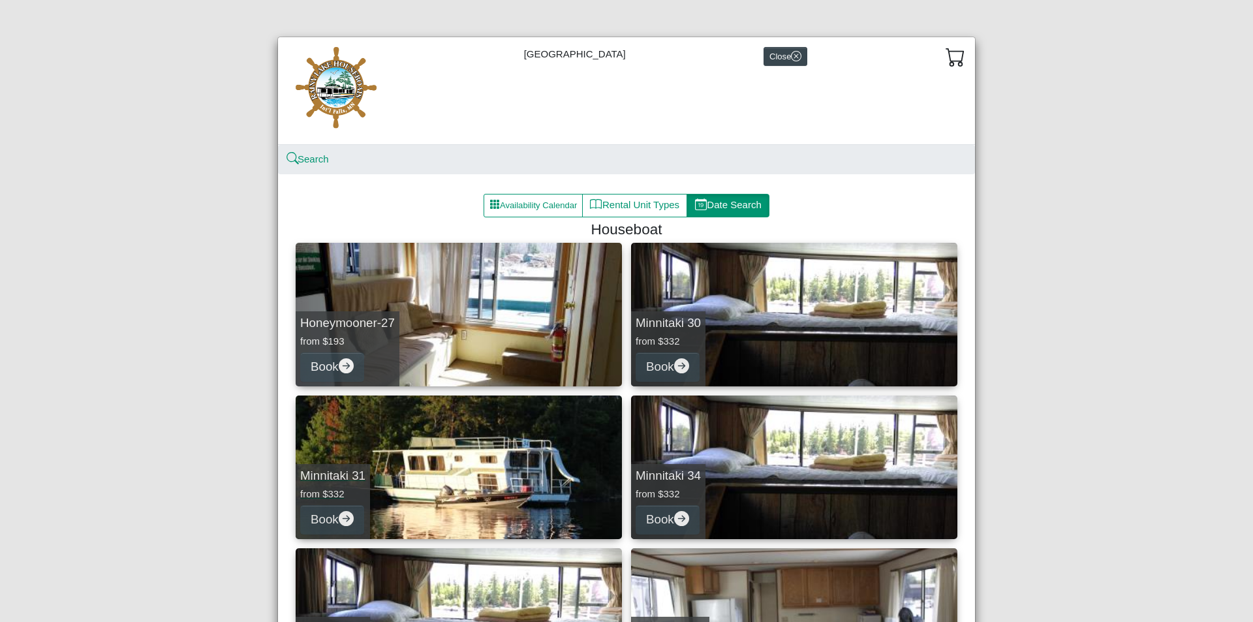
scroll to position [65, 0]
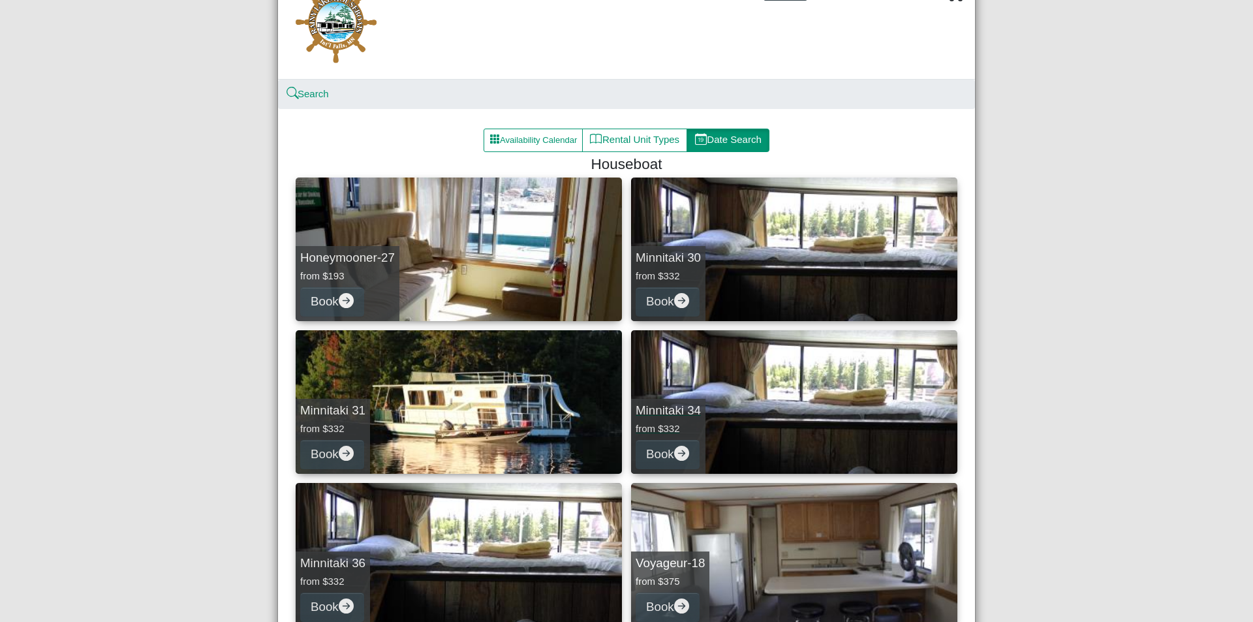
click at [681, 435] on div "Minnitaki 34 from $332 Book" at bounding box center [668, 436] width 74 height 75
select select "*"
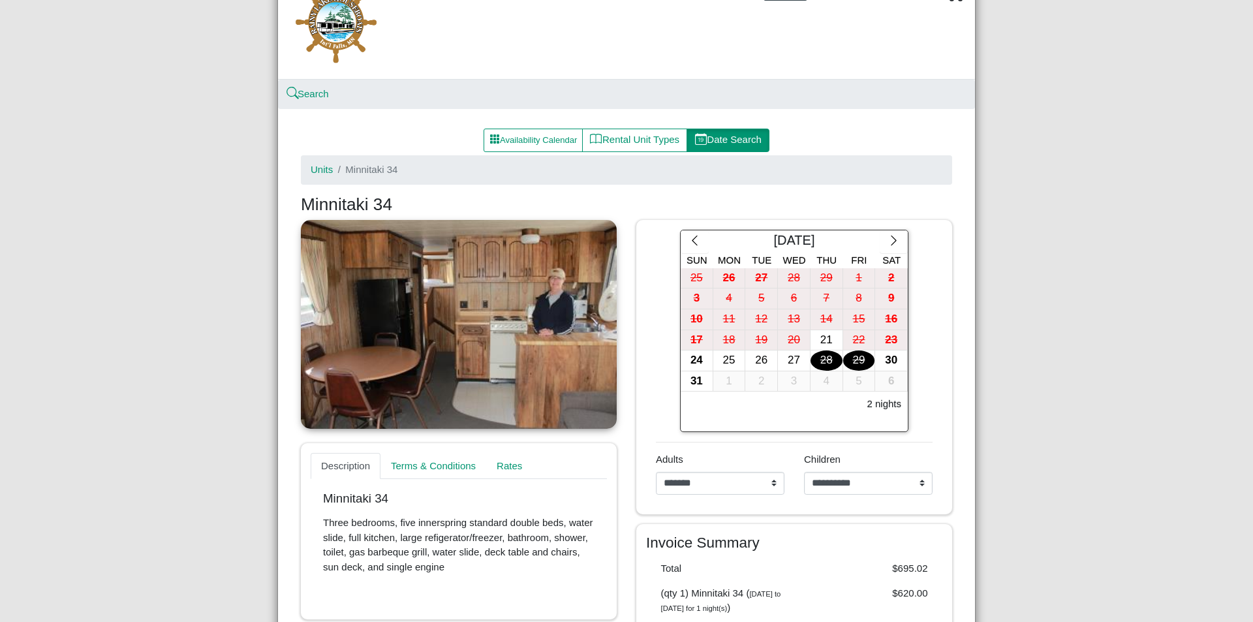
scroll to position [130, 0]
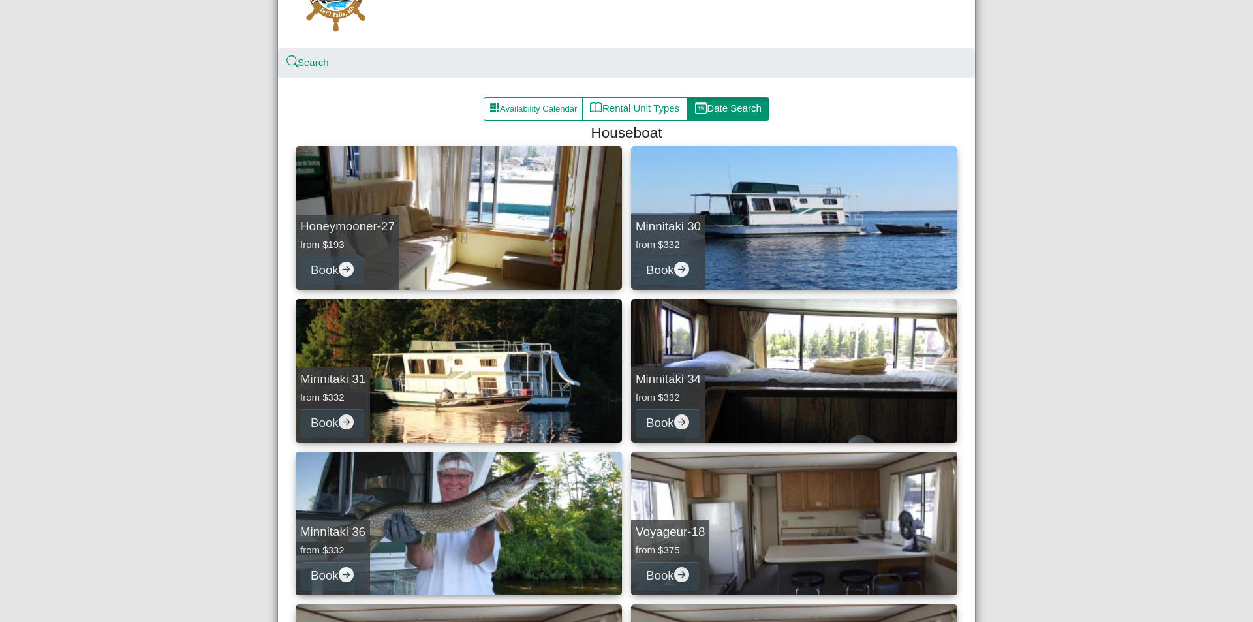
scroll to position [130, 0]
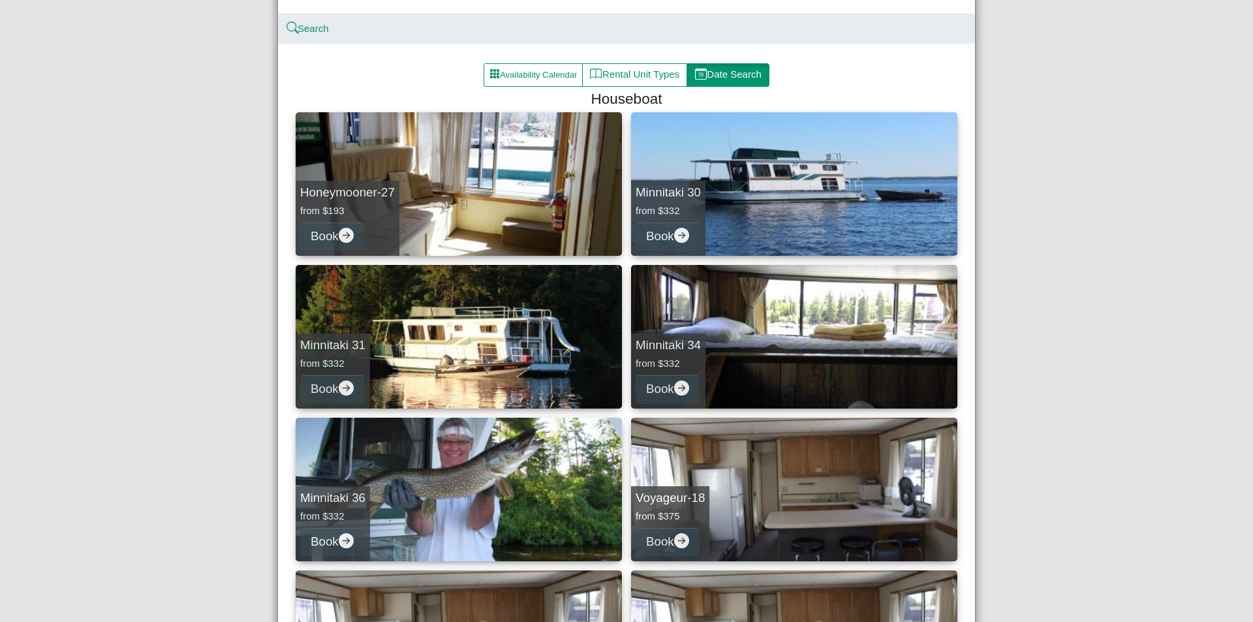
click at [553, 472] on link "Minnitaki 36 from $332 Book" at bounding box center [459, 490] width 326 height 144
select select "*"
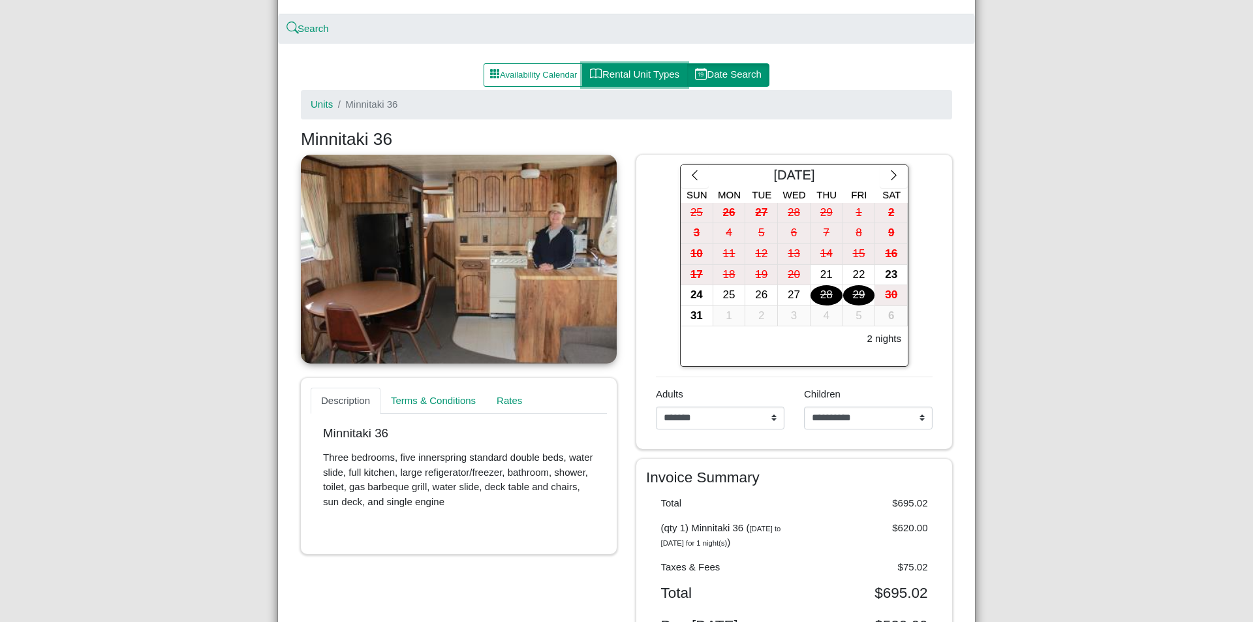
click at [594, 78] on icon "book" at bounding box center [596, 74] width 12 height 12
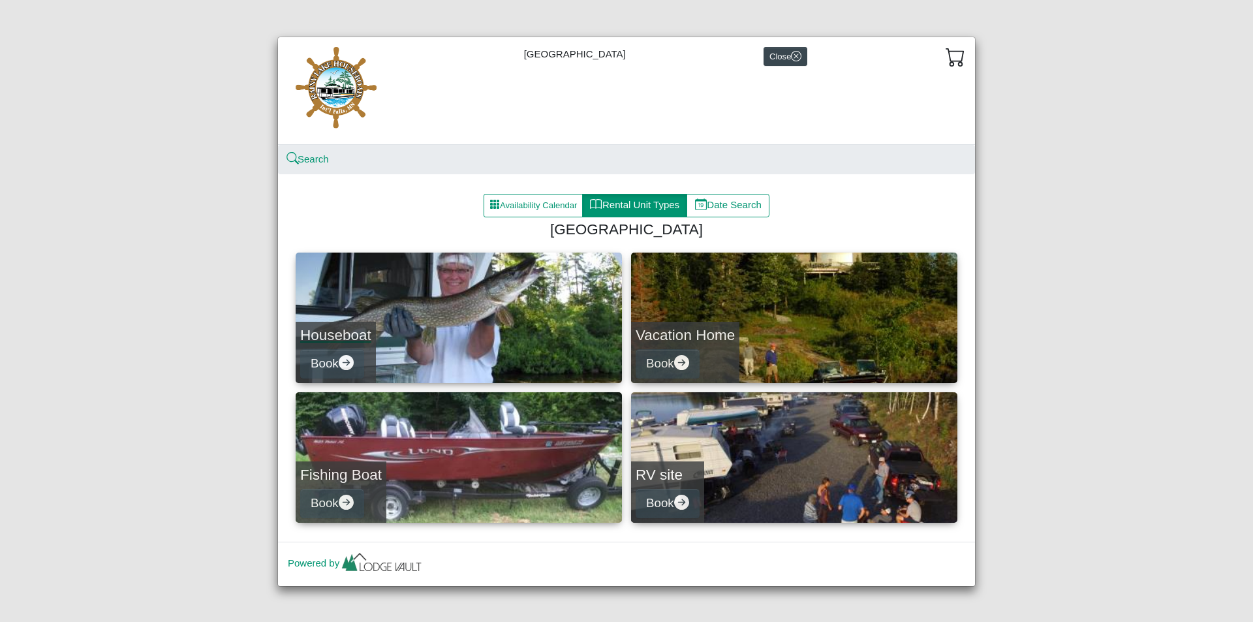
click at [396, 339] on link "Houseboat Book" at bounding box center [459, 317] width 326 height 130
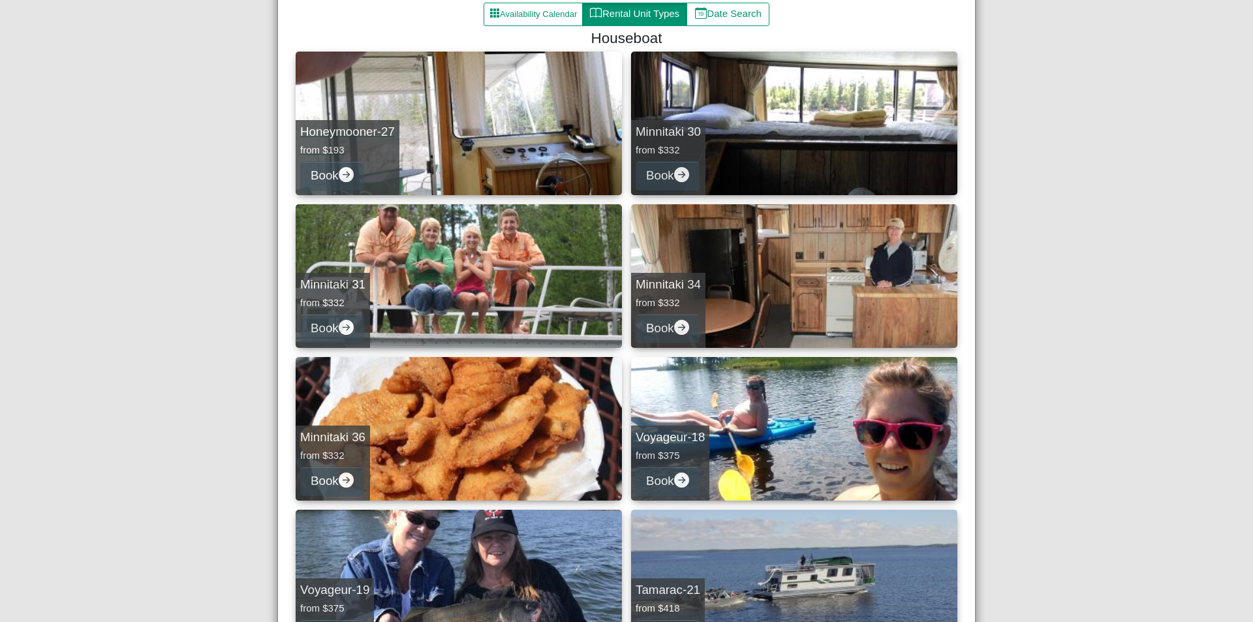
scroll to position [261, 0]
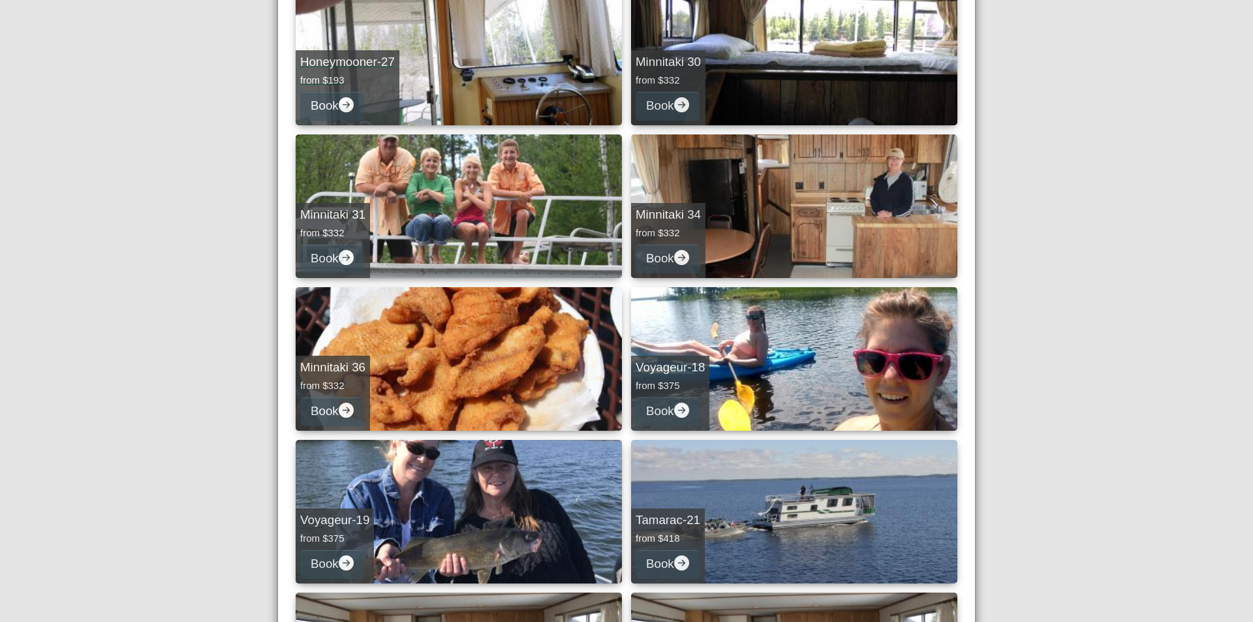
click at [406, 378] on link "Minnitaki 36 from $332 Book" at bounding box center [459, 359] width 326 height 144
select select "*"
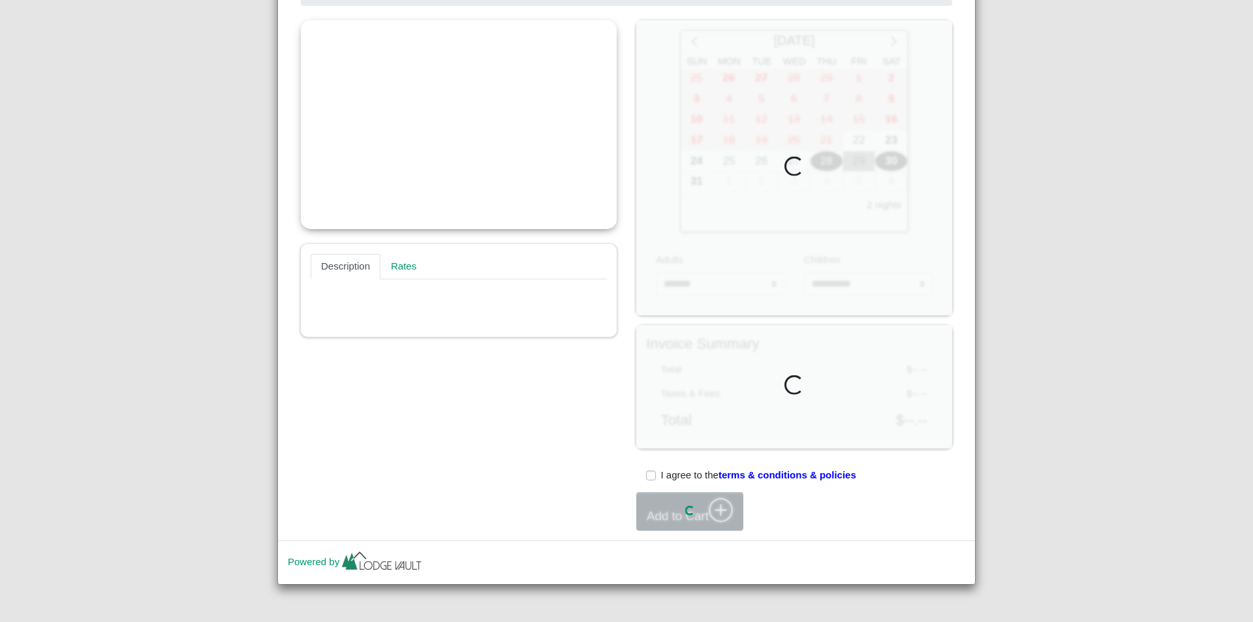
scroll to position [261, 0]
